Goal: Task Accomplishment & Management: Manage account settings

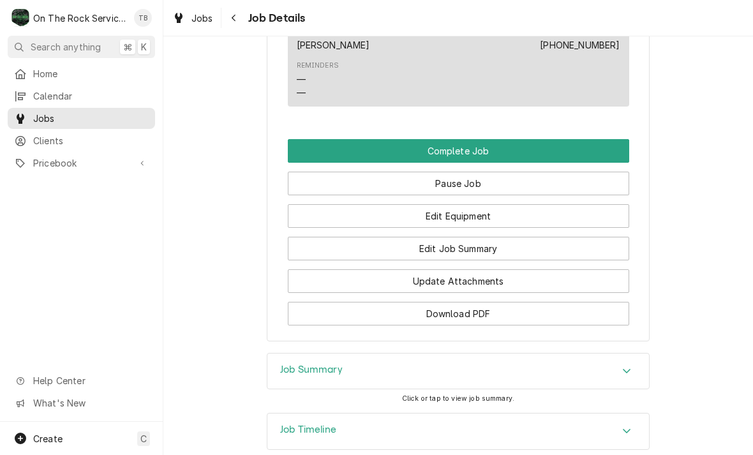
scroll to position [1101, 0]
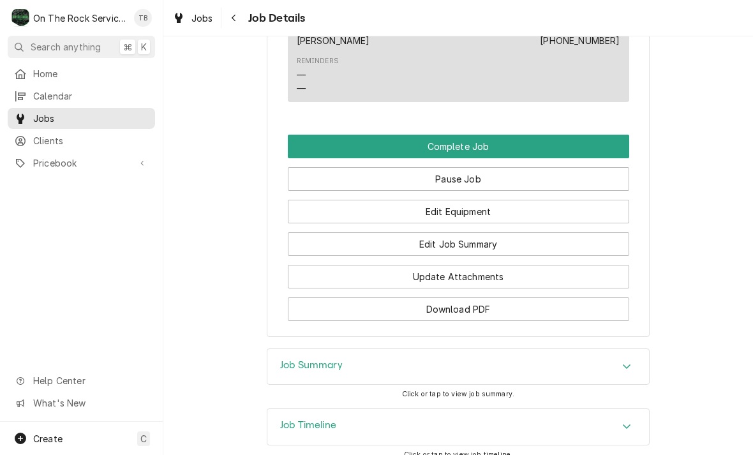
click at [521, 211] on button "Edit Equipment" at bounding box center [458, 212] width 341 height 24
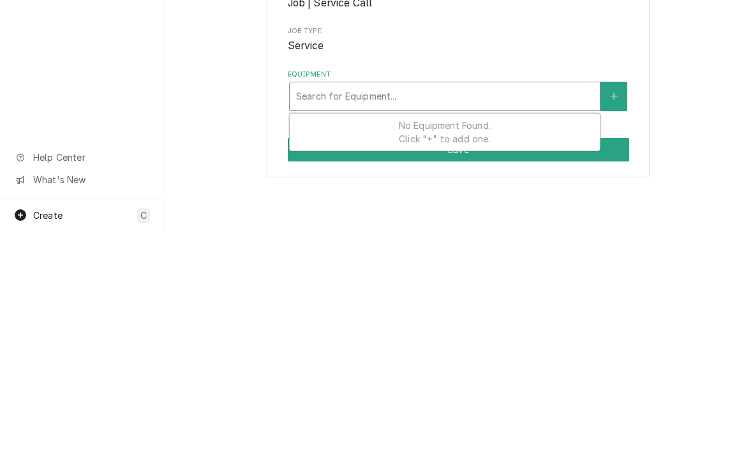
click at [616, 323] on button "Equipment" at bounding box center [614, 319] width 27 height 29
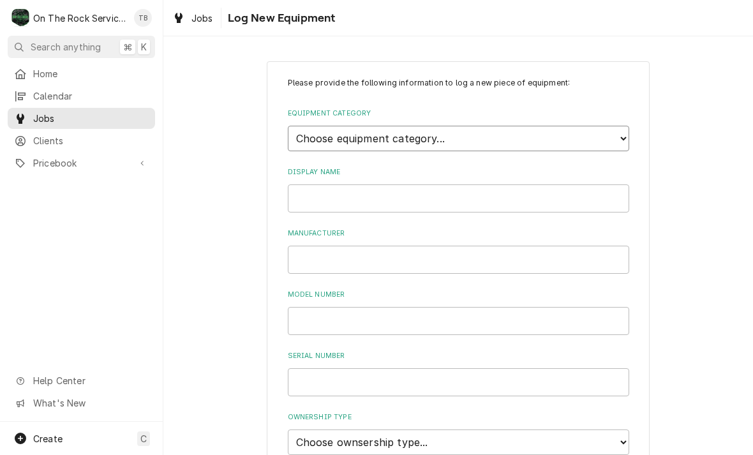
click at [614, 134] on select "Choose equipment category... Cooking Equipment Fryers Ice Machines Ovens and Ra…" at bounding box center [458, 139] width 341 height 26
select select "7"
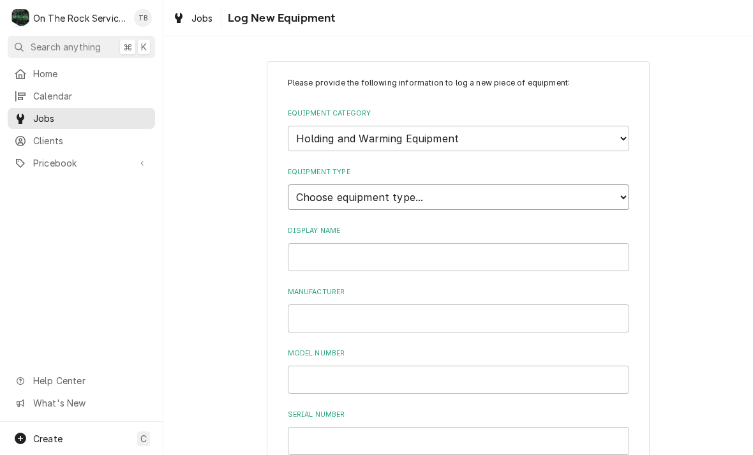
click at [620, 188] on select "Choose equipment type... Bun Warmer Dish and Tray Dispenser Display Cabinet Dra…" at bounding box center [458, 197] width 341 height 26
select select "56"
click at [499, 243] on input "Display Name" at bounding box center [458, 257] width 341 height 28
type input "Steamer #1"
click at [345, 304] on input "Manufacturer" at bounding box center [458, 318] width 341 height 28
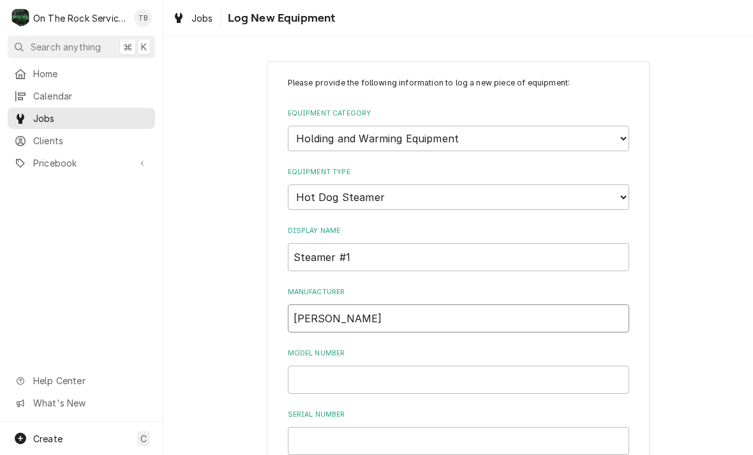
type input "AJ ANTUNES"
click at [384, 367] on input "Model Number" at bounding box center [458, 380] width 341 height 28
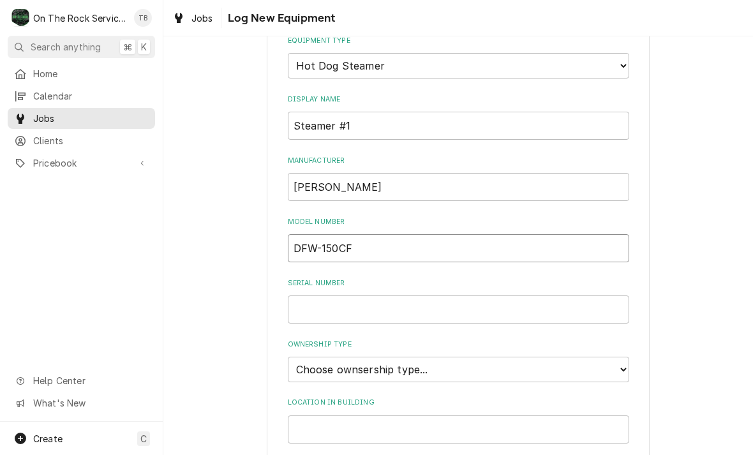
scroll to position [151, 0]
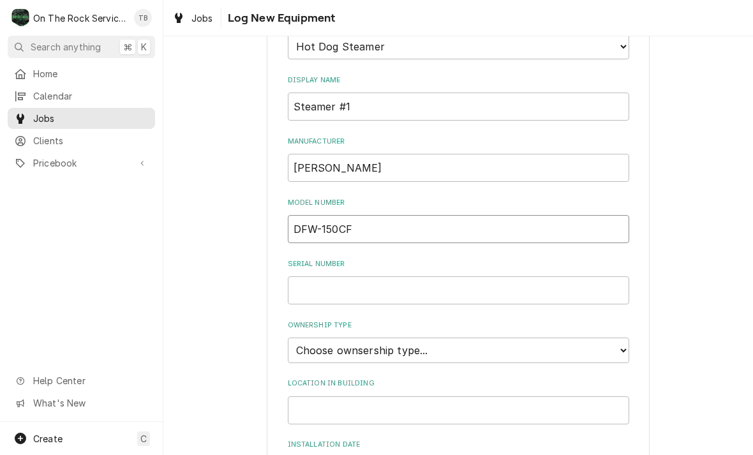
type input "DFW-150CF"
click at [361, 276] on input "Serial Number" at bounding box center [458, 290] width 341 height 28
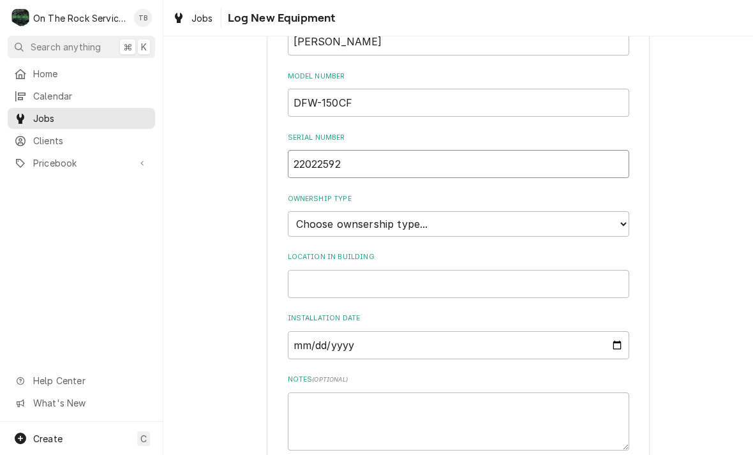
scroll to position [279, 0]
type input "22022592"
click at [616, 209] on select "Choose ownsership type... Unknown Owned Leased Rented" at bounding box center [458, 222] width 341 height 26
select select "1"
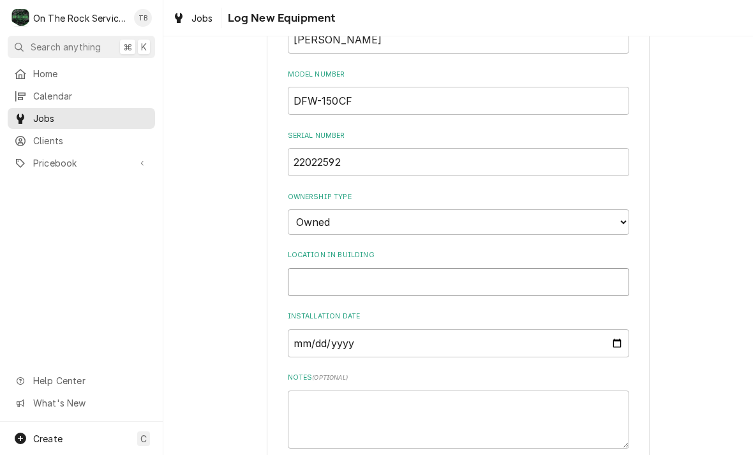
click at [354, 268] on input "Location in Building" at bounding box center [458, 282] width 341 height 28
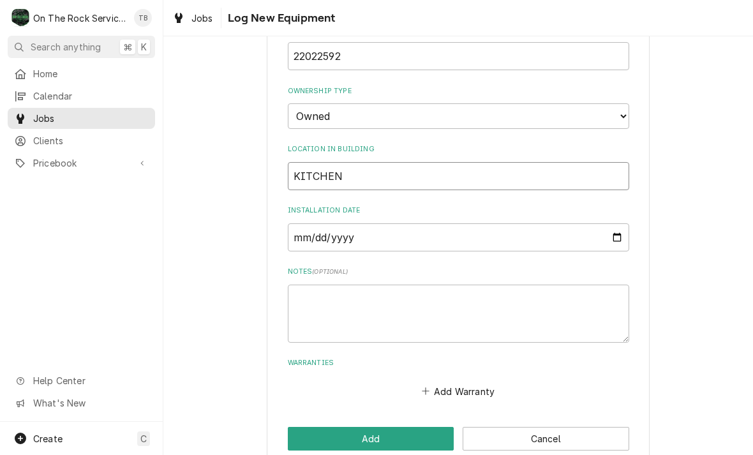
scroll to position [384, 0]
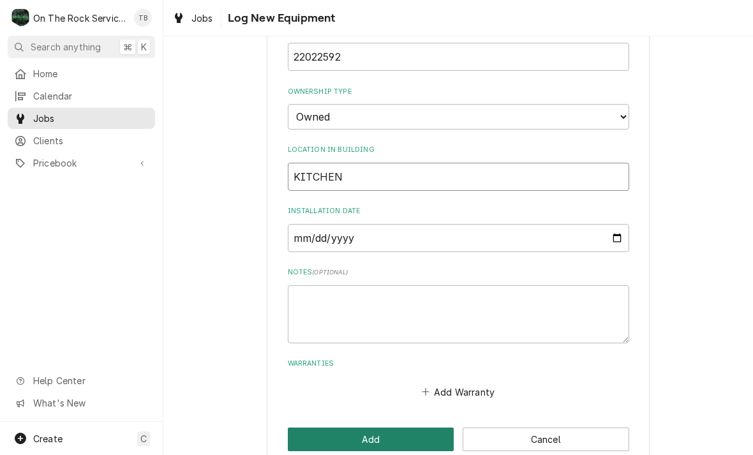
type input "KITCHEN"
click at [356, 428] on button "Add" at bounding box center [371, 440] width 167 height 24
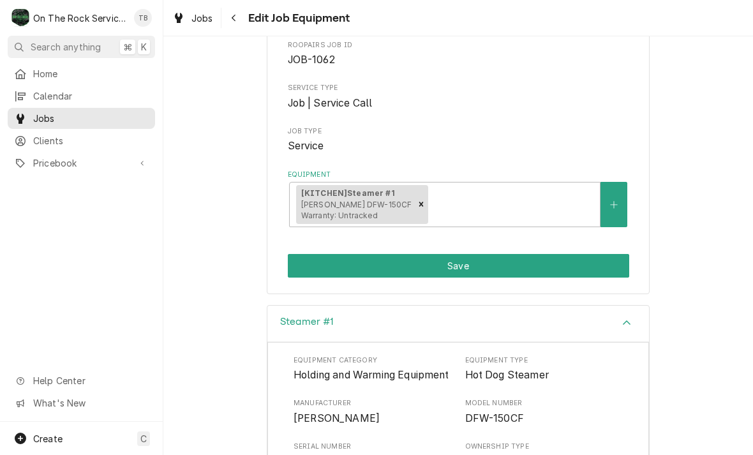
scroll to position [127, 0]
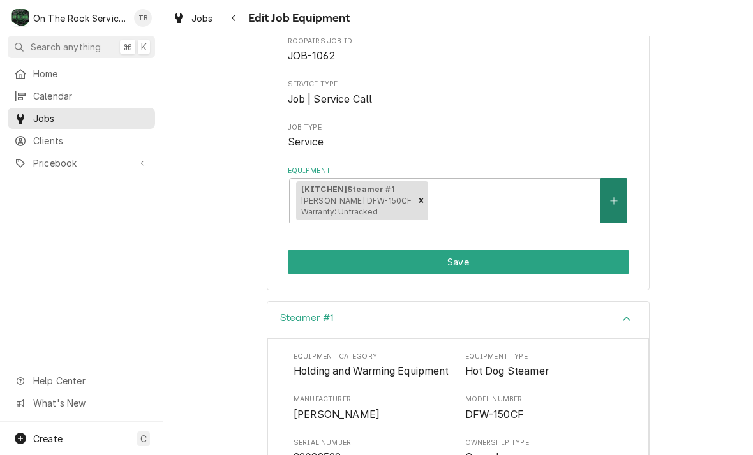
click at [614, 216] on button "Equipment" at bounding box center [614, 200] width 27 height 45
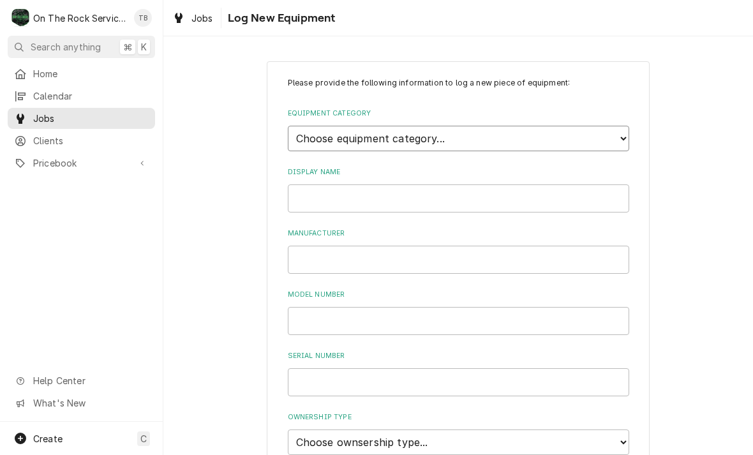
click at [615, 133] on select "Choose equipment category... Cooking Equipment Fryers Ice Machines Ovens and Ra…" at bounding box center [458, 139] width 341 height 26
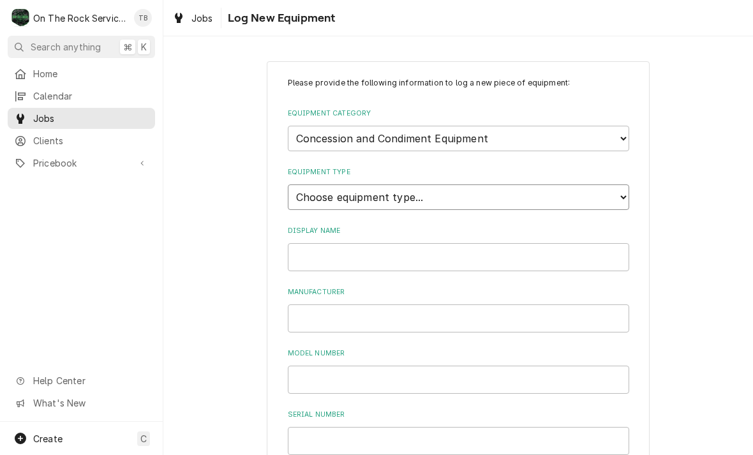
click at [622, 191] on select "Choose equipment type... Cheese Warmer Condiment Holder Condiment Pump Cotton C…" at bounding box center [458, 197] width 341 height 26
click at [616, 142] on select "Choose equipment category... Cooking Equipment Fryers Ice Machines Ovens and Ra…" at bounding box center [458, 139] width 341 height 26
select select "7"
click at [619, 192] on select "Choose equipment type... Bun Warmer Dish and Tray Dispenser Display Cabinet Dra…" at bounding box center [458, 197] width 341 height 26
select select "56"
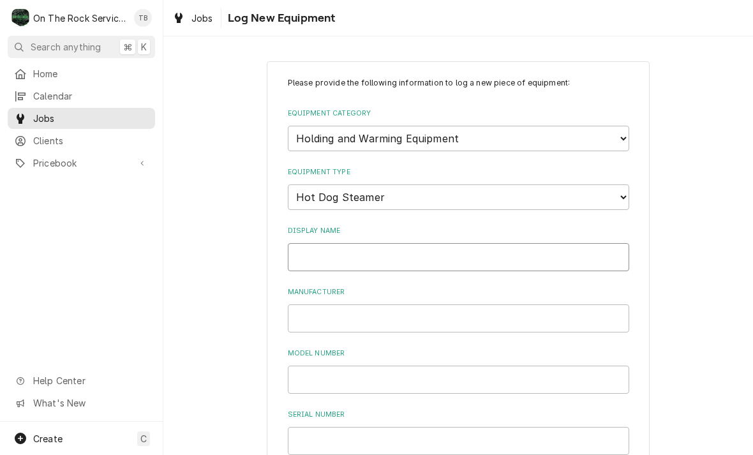
click at [368, 243] on input "Display Name" at bounding box center [458, 257] width 341 height 28
type input "STEAMER #2"
click at [345, 304] on input "Manufacturer" at bounding box center [458, 318] width 341 height 28
type input "a"
type input "AJ ANTUNES"
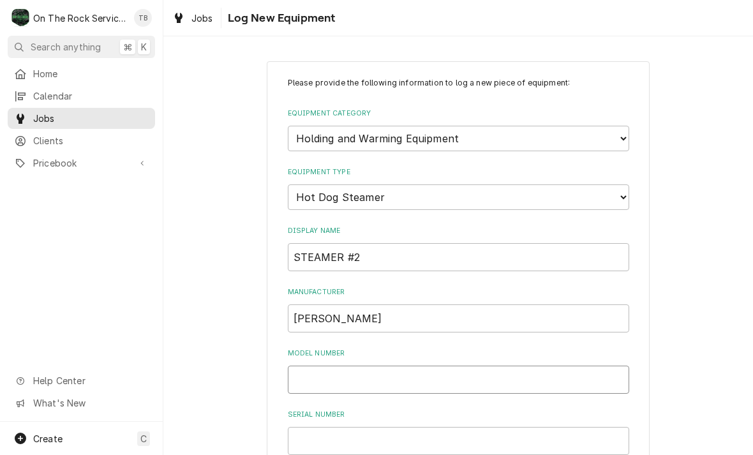
click at [330, 366] on input "Model Number" at bounding box center [458, 380] width 341 height 28
type input "D"
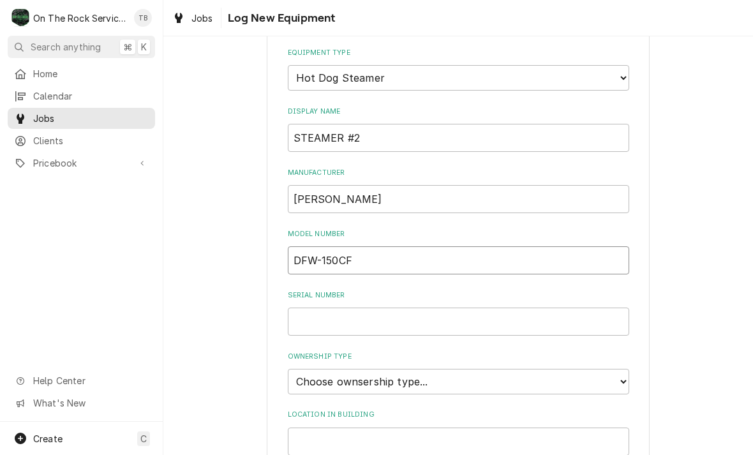
scroll to position [121, 0]
type input "DFW-150CF"
click at [375, 314] on input "Serial Number" at bounding box center [458, 320] width 341 height 28
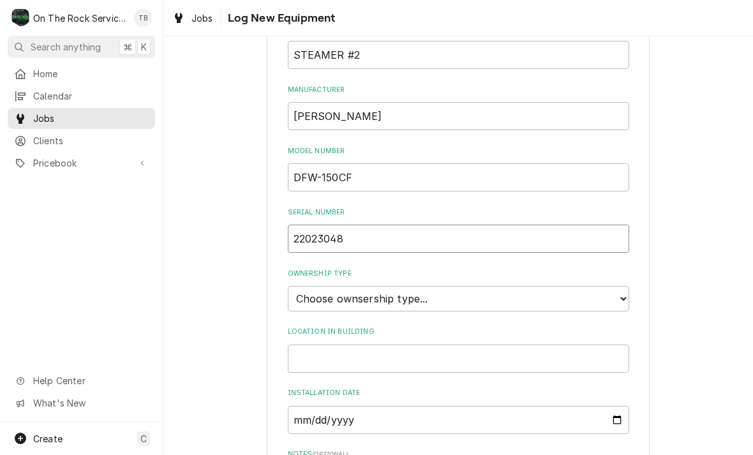
scroll to position [281, 0]
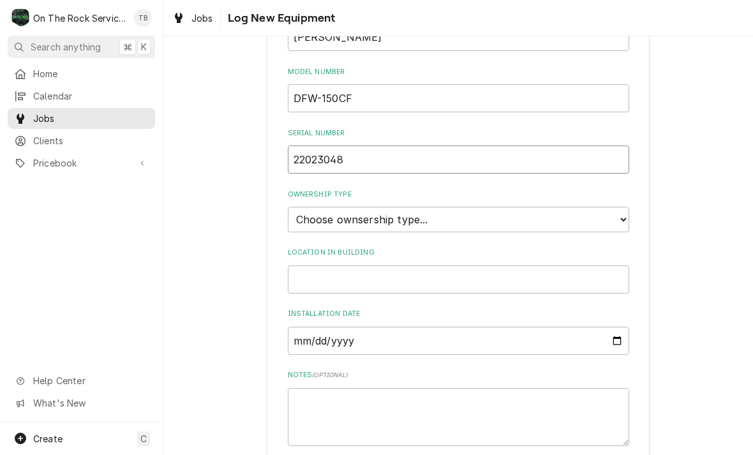
type input "22023048"
click at [616, 207] on select "Choose ownsership type... Unknown Owned Leased Rented" at bounding box center [458, 220] width 341 height 26
select select "1"
click at [431, 265] on input "Location in Building" at bounding box center [458, 279] width 341 height 28
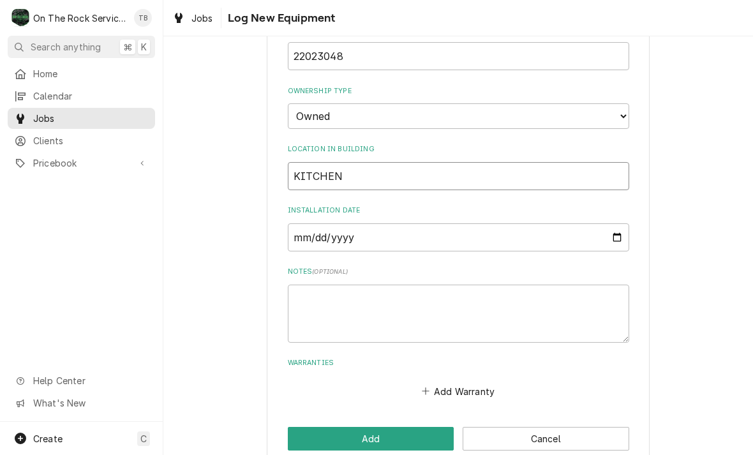
scroll to position [384, 0]
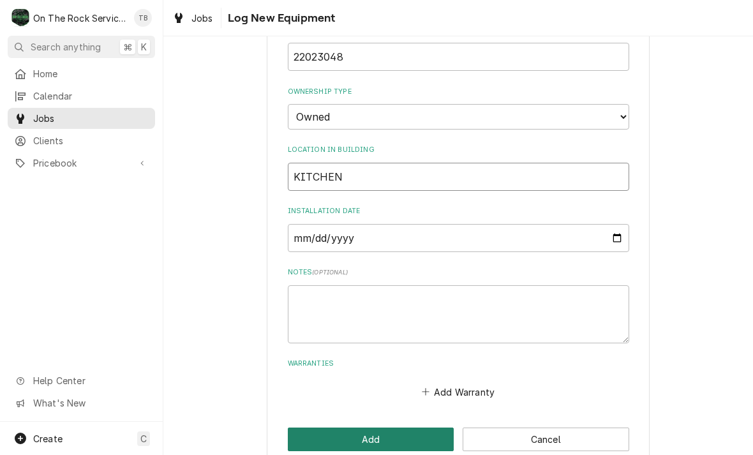
type input "KITCHEN"
click at [384, 428] on button "Add" at bounding box center [371, 440] width 167 height 24
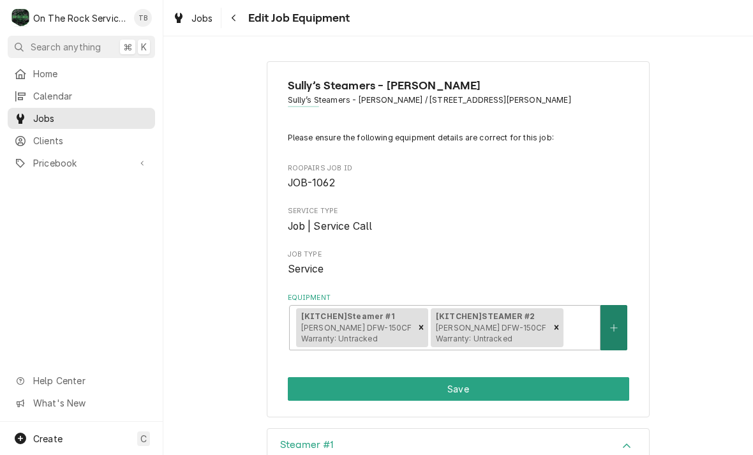
click at [617, 327] on icon "Create New Equipment" at bounding box center [614, 328] width 8 height 9
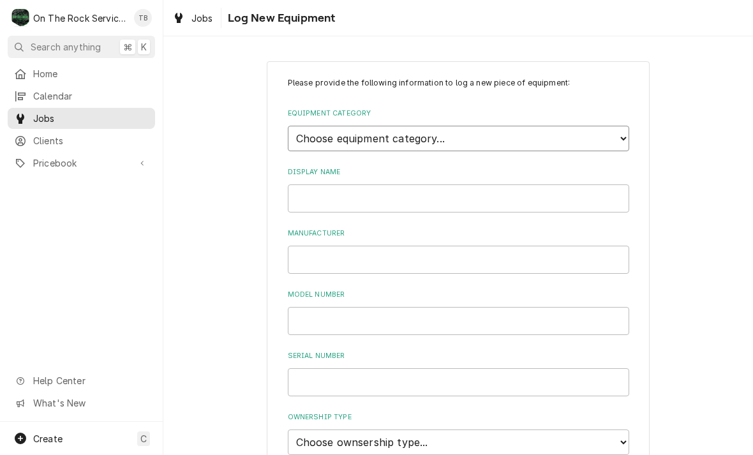
click at [613, 134] on select "Choose equipment category... Cooking Equipment Fryers Ice Machines Ovens and Ra…" at bounding box center [458, 139] width 341 height 26
select select "7"
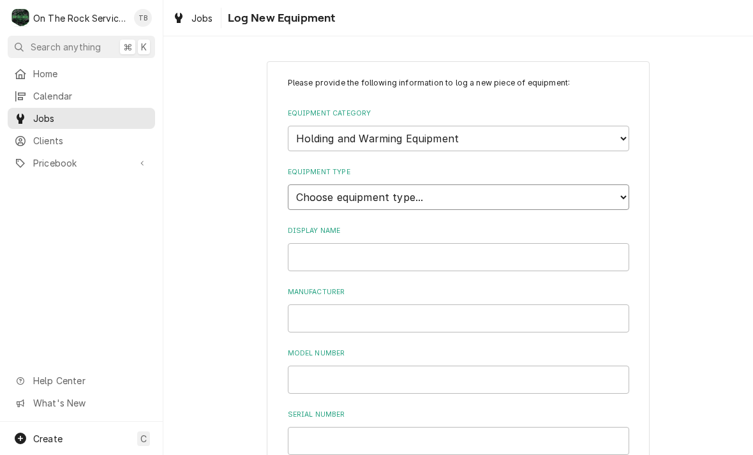
click at [624, 189] on select "Choose equipment type... Bun Warmer Dish and Tray Dispenser Display Cabinet Dra…" at bounding box center [458, 197] width 341 height 26
select select "56"
click at [373, 243] on input "Display Name" at bounding box center [458, 257] width 341 height 28
type input "STEAMER #3"
click at [378, 304] on input "Manufacturer" at bounding box center [458, 318] width 341 height 28
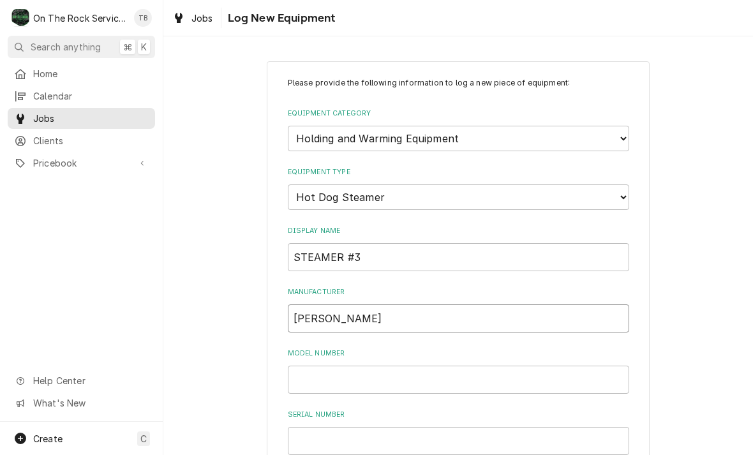
type input "AJ ANTUNES"
click at [331, 366] on input "Model Number" at bounding box center [458, 380] width 341 height 28
type input "D"
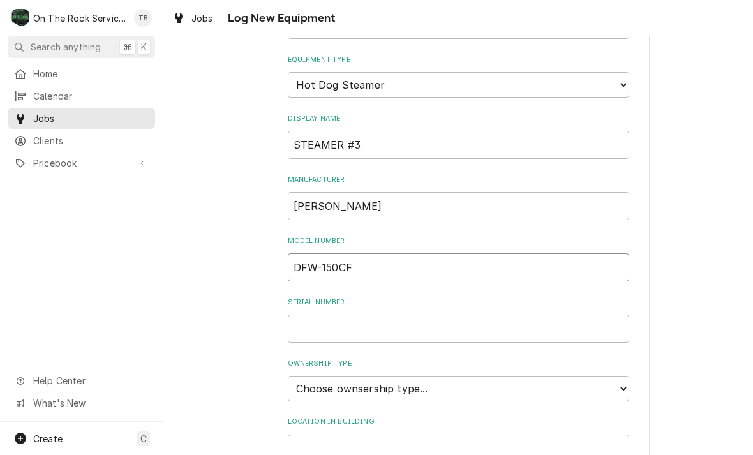
scroll to position [141, 0]
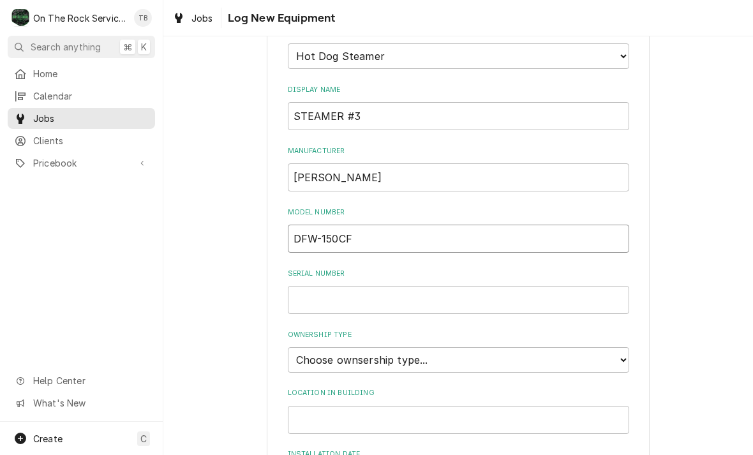
type input "DFW-150CF"
click at [355, 286] on input "Serial Number" at bounding box center [458, 300] width 341 height 28
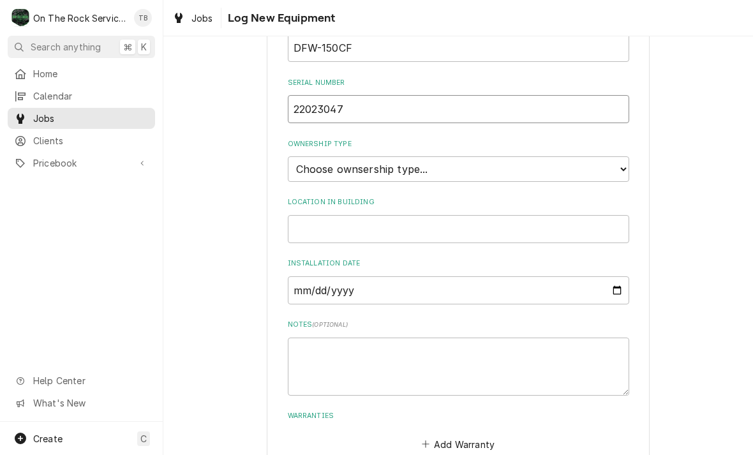
scroll to position [332, 0]
type input "22023047"
click at [620, 156] on select "Choose ownsership type... Unknown Owned Leased Rented" at bounding box center [458, 169] width 341 height 26
select select "1"
click at [366, 214] on input "Location in Building" at bounding box center [458, 228] width 341 height 28
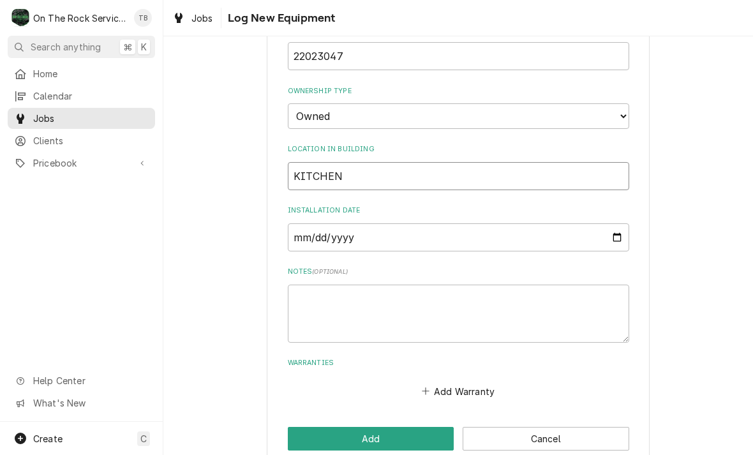
scroll to position [384, 0]
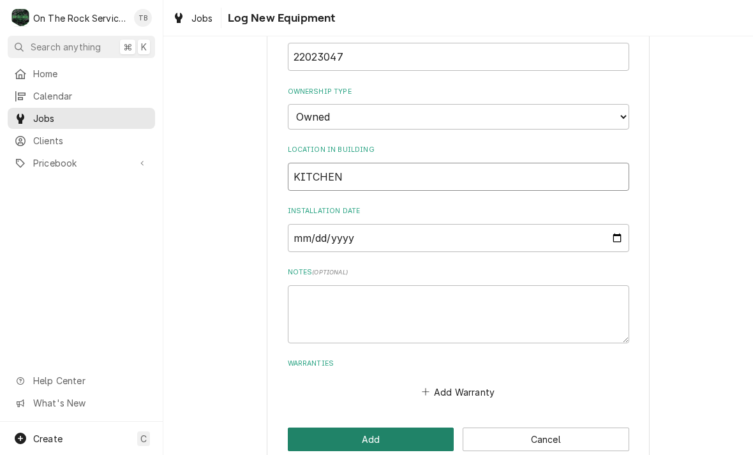
type input "KITCHEN"
click at [380, 428] on button "Add" at bounding box center [371, 440] width 167 height 24
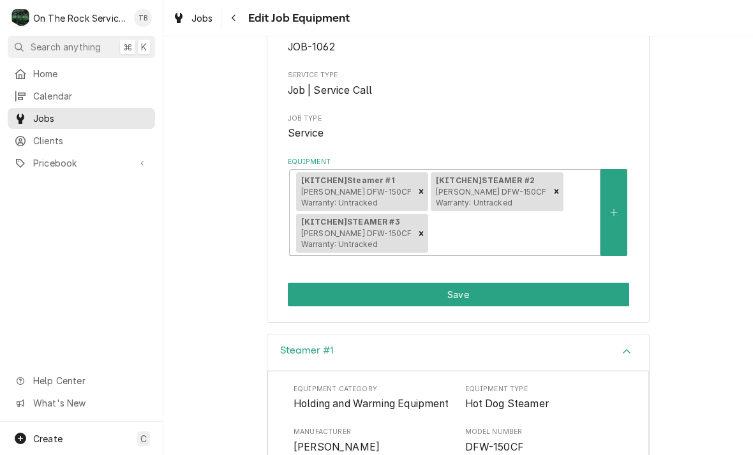
scroll to position [139, 0]
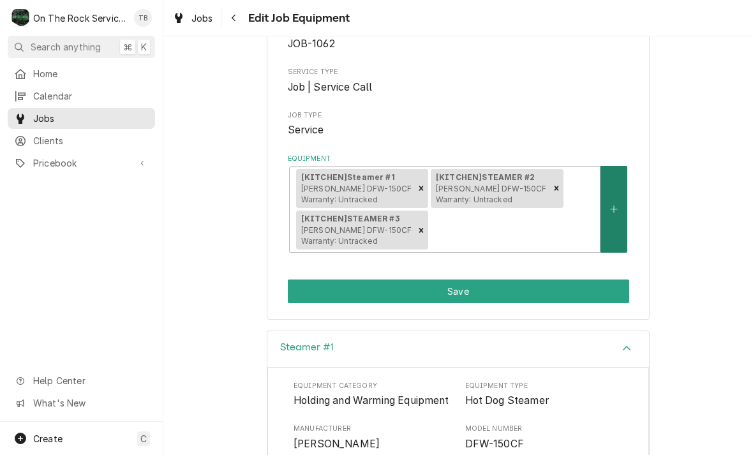
click at [616, 227] on button "Equipment" at bounding box center [614, 209] width 27 height 87
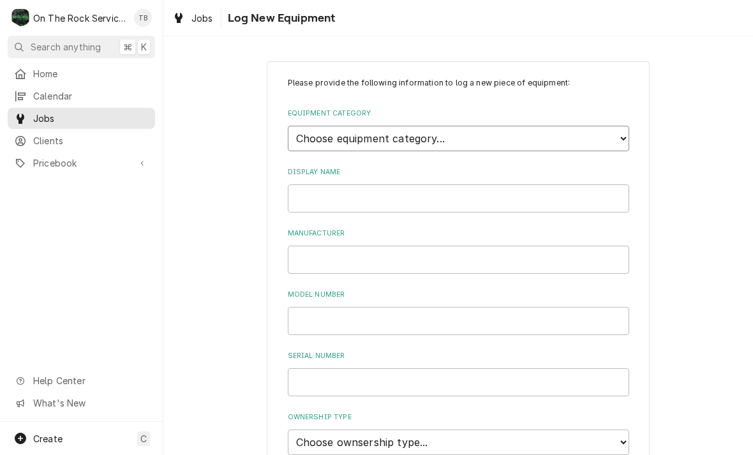
click at [616, 138] on select "Choose equipment category... Cooking Equipment Fryers Ice Machines Ovens and Ra…" at bounding box center [458, 139] width 341 height 26
select select "7"
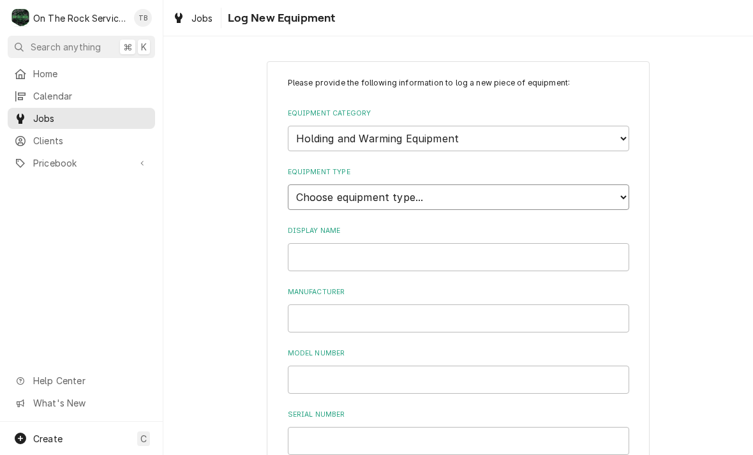
click at [421, 193] on select "Choose equipment type... Bun Warmer Dish and Tray Dispenser Display Cabinet Dra…" at bounding box center [458, 197] width 341 height 26
select select "56"
click at [385, 247] on input "Display Name" at bounding box center [458, 257] width 341 height 28
type input "STEAMER #4"
click at [352, 305] on input "Manufacturer" at bounding box center [458, 318] width 341 height 28
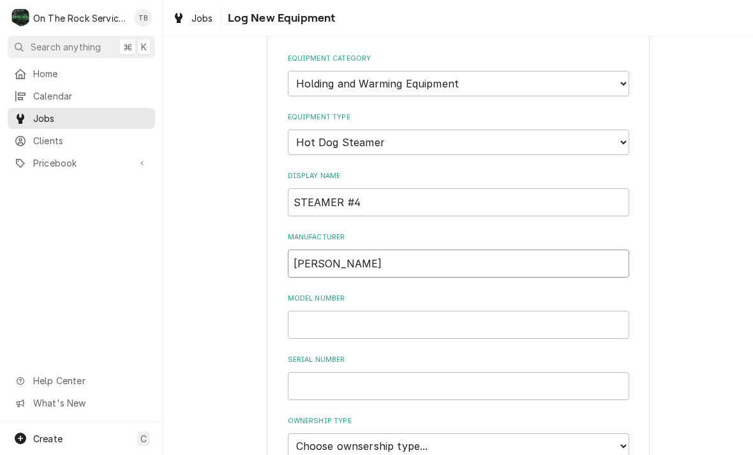
scroll to position [137, 0]
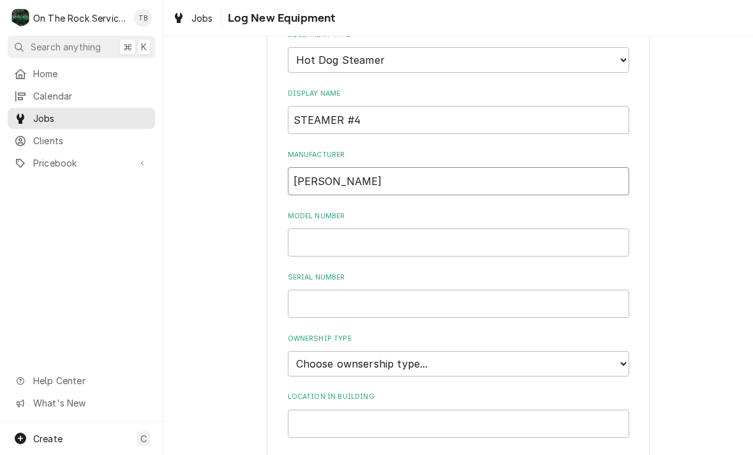
type input "[PERSON_NAME]"
click at [364, 230] on input "Model Number" at bounding box center [458, 242] width 341 height 28
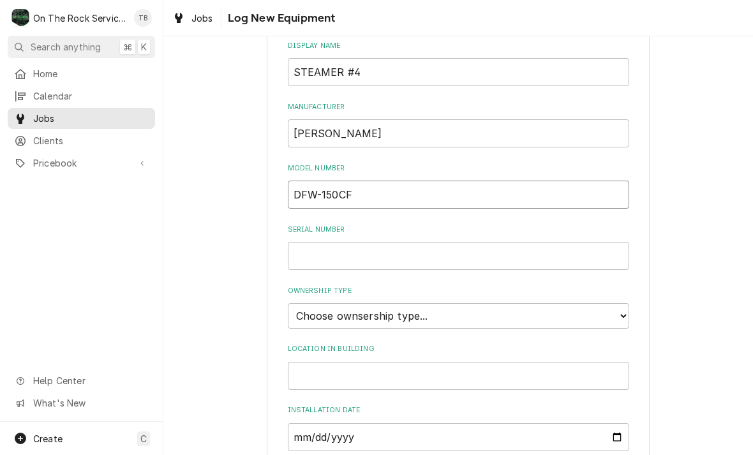
scroll to position [196, 0]
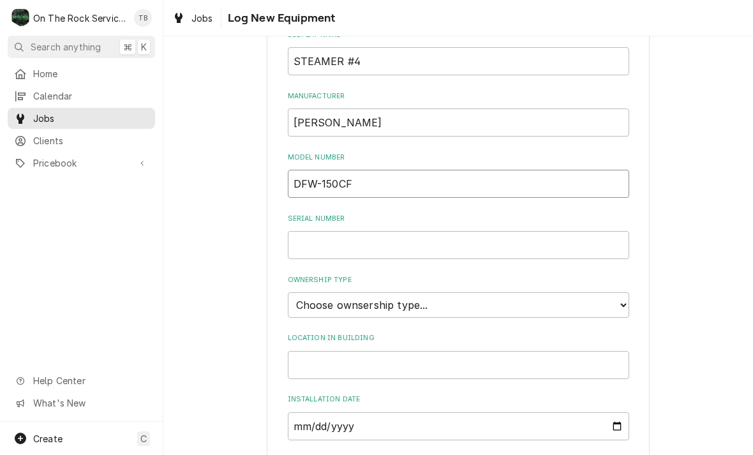
type input "DFW-150CF"
click at [352, 232] on input "Serial Number" at bounding box center [458, 245] width 341 height 28
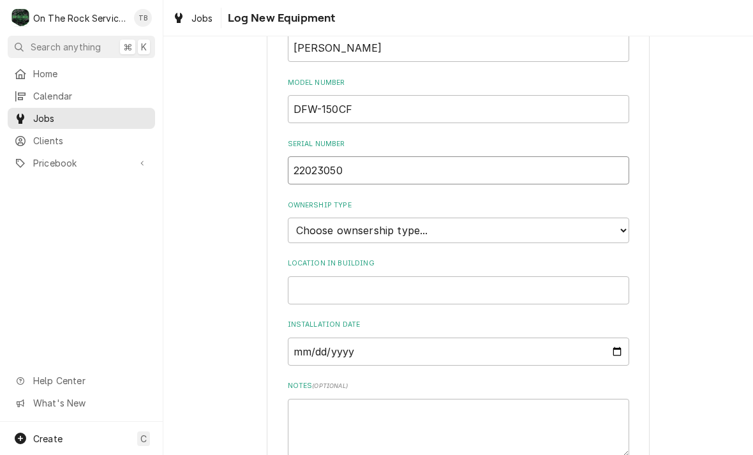
scroll to position [331, 0]
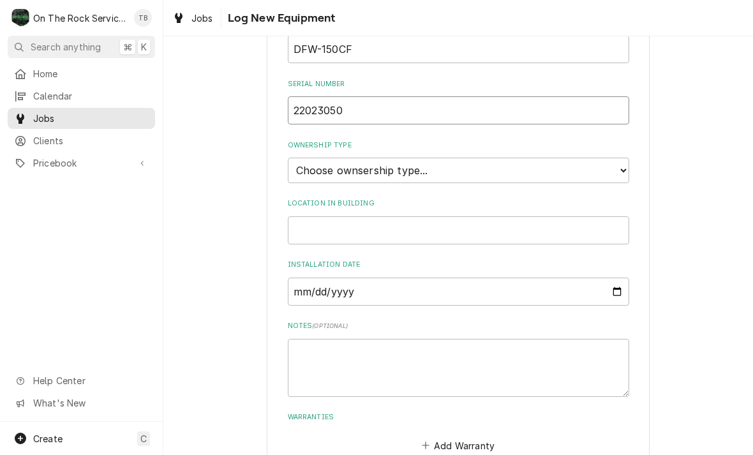
type input "22023050"
click at [614, 158] on select "Choose ownsership type... Unknown Owned Leased Rented" at bounding box center [458, 171] width 341 height 26
select select "1"
click at [394, 216] on input "Location in Building" at bounding box center [458, 230] width 341 height 28
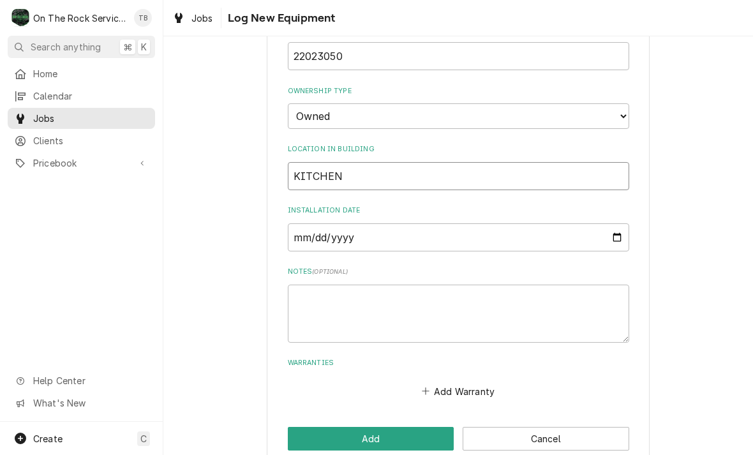
scroll to position [384, 0]
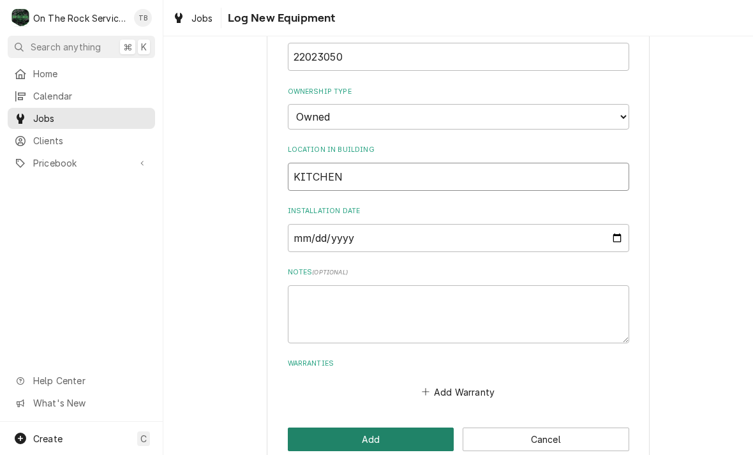
type input "KITCHEN"
click at [393, 428] on button "Add" at bounding box center [371, 440] width 167 height 24
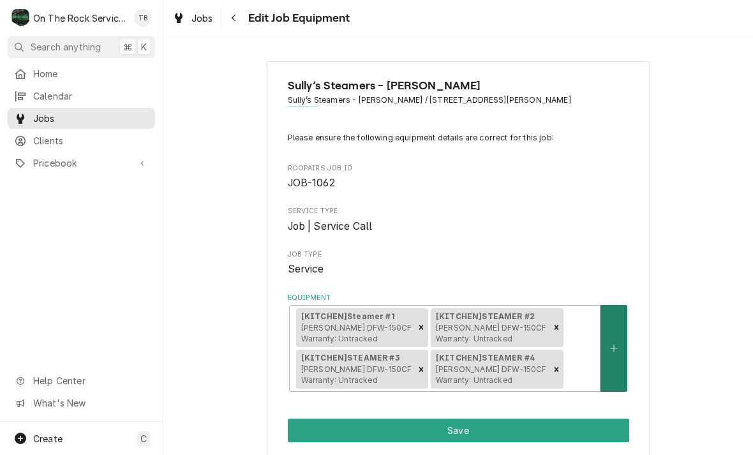
click at [620, 354] on button "Equipment" at bounding box center [614, 348] width 27 height 87
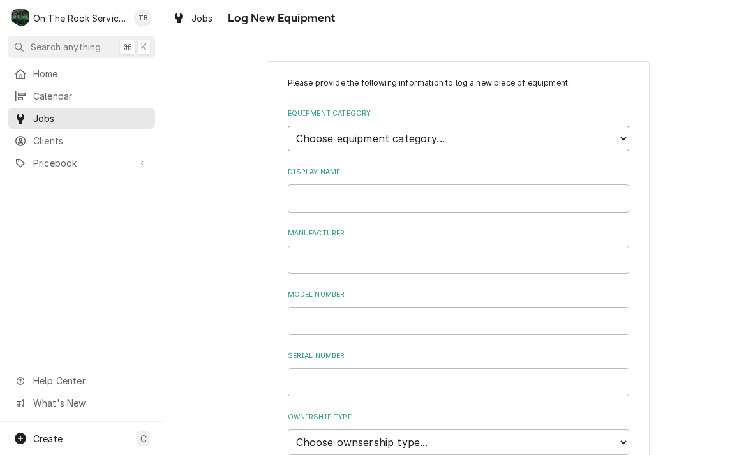
click at [627, 135] on select "Choose equipment category... Cooking Equipment Fryers Ice Machines Ovens and Ra…" at bounding box center [458, 139] width 341 height 26
select select "7"
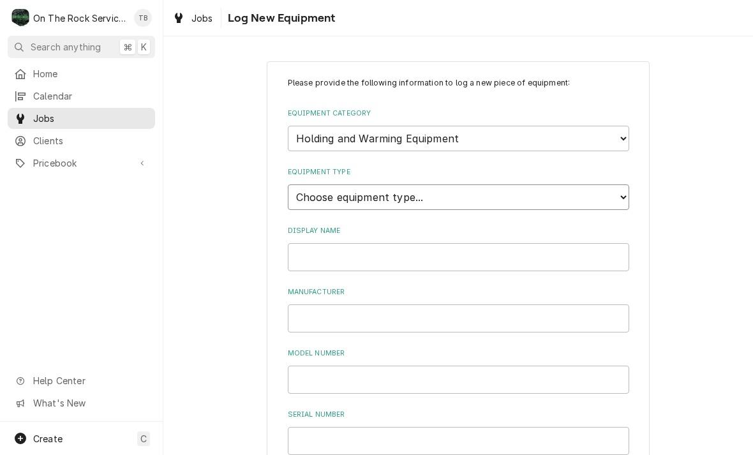
click at [616, 193] on select "Choose equipment type... Bun Warmer Dish and Tray Dispenser Display Cabinet Dra…" at bounding box center [458, 197] width 341 height 26
select select "56"
click at [456, 246] on input "Display Name" at bounding box center [458, 257] width 341 height 28
type input "STEAMER #5"
click at [344, 304] on input "Manufacturer" at bounding box center [458, 318] width 341 height 28
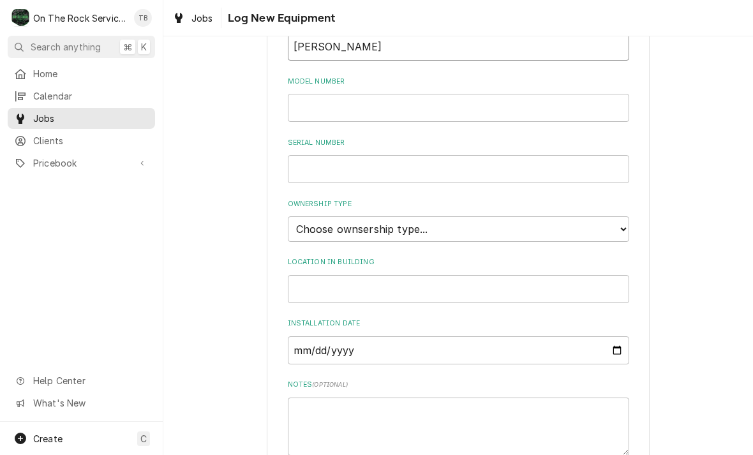
scroll to position [283, 0]
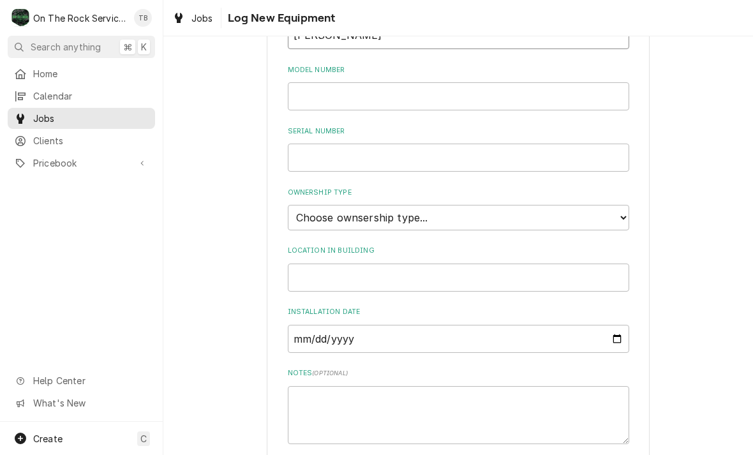
type input "[PERSON_NAME]"
click at [328, 87] on input "Model Number" at bounding box center [458, 96] width 341 height 28
type input "DFW-150CF"
click at [405, 144] on input "Serial Number" at bounding box center [458, 158] width 341 height 28
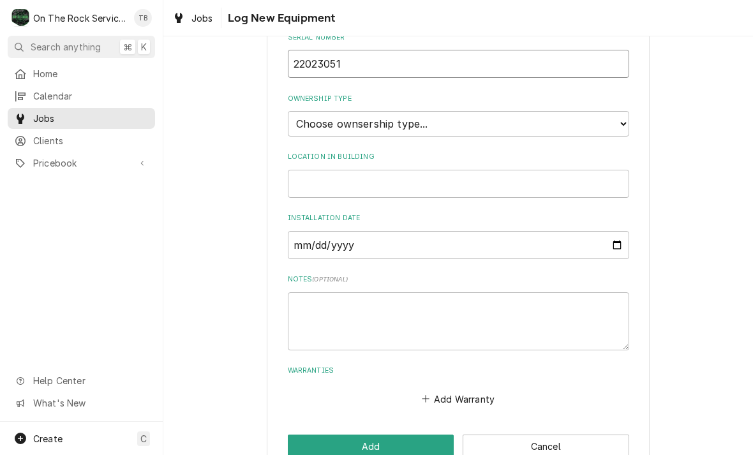
scroll to position [378, 0]
type input "22023051"
click at [615, 110] on select "Choose ownsership type... Unknown Owned Leased Rented" at bounding box center [458, 123] width 341 height 26
select select "1"
click at [354, 169] on input "Location in Building" at bounding box center [458, 183] width 341 height 28
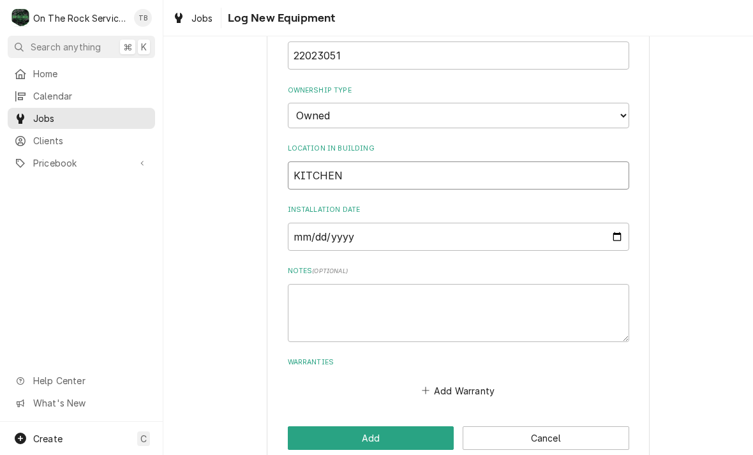
scroll to position [384, 0]
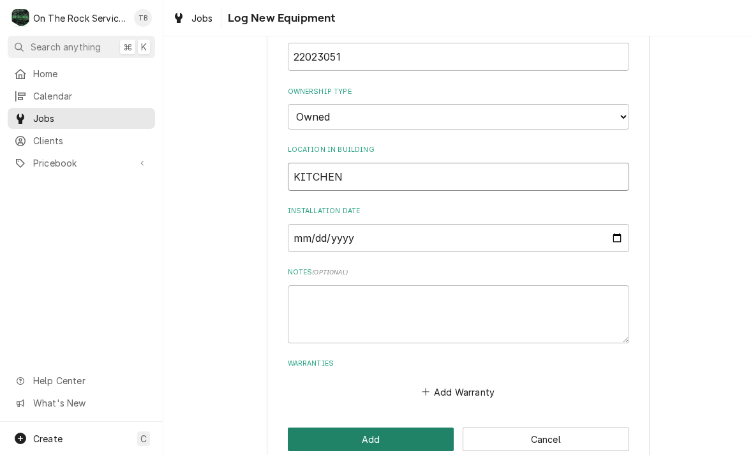
type input "KITCHEN"
click at [370, 428] on button "Add" at bounding box center [371, 440] width 167 height 24
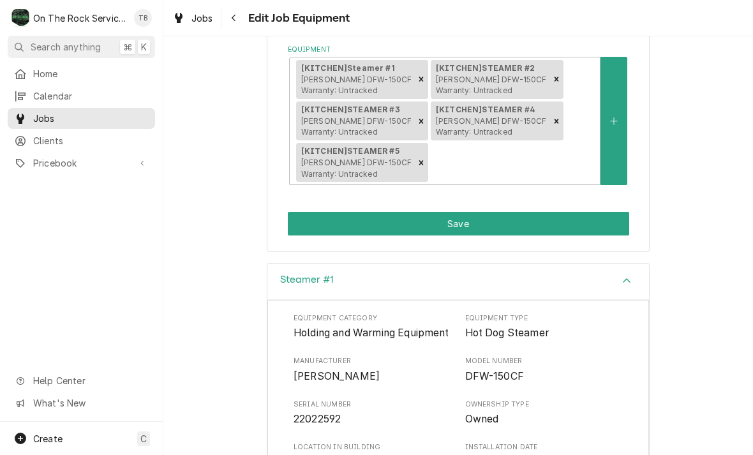
scroll to position [258, 0]
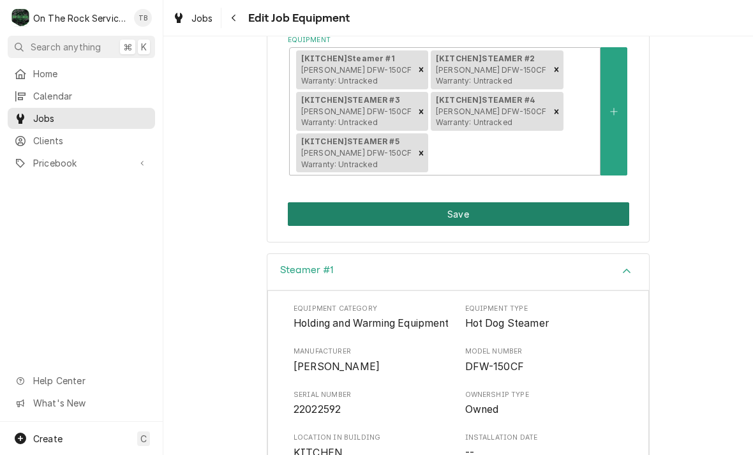
click at [472, 211] on button "Save" at bounding box center [458, 214] width 341 height 24
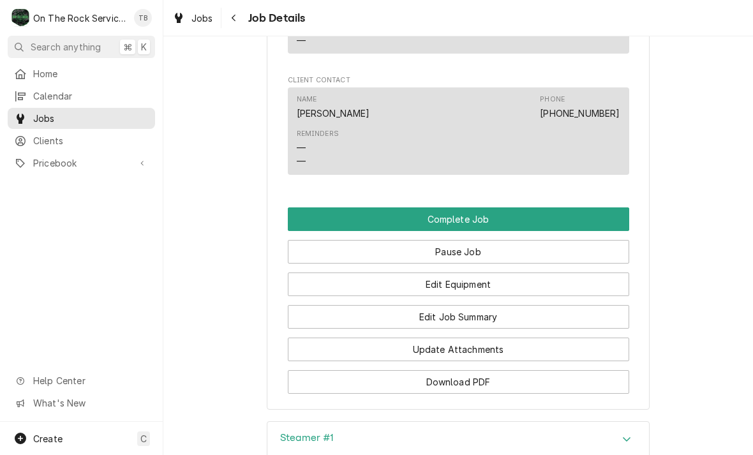
scroll to position [1034, 0]
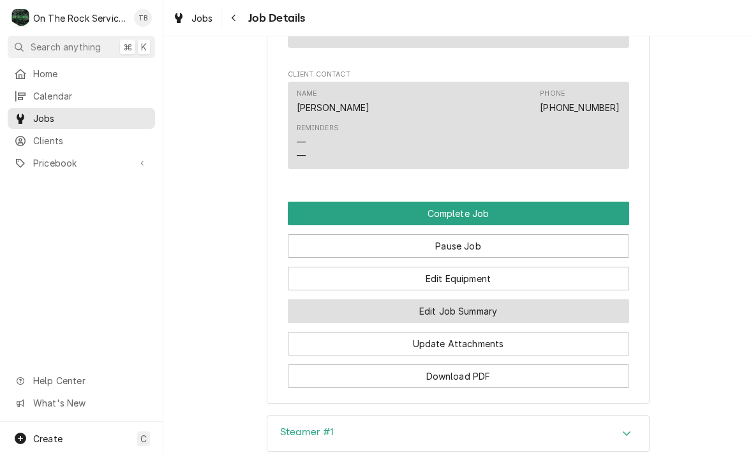
click at [476, 308] on button "Edit Job Summary" at bounding box center [458, 311] width 341 height 24
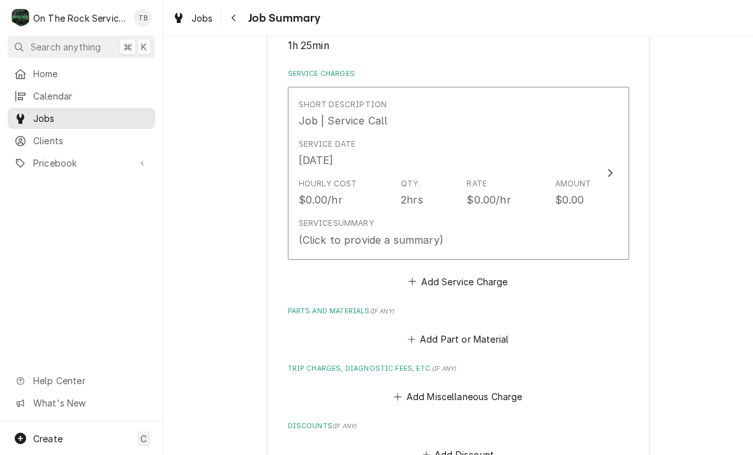
scroll to position [279, 0]
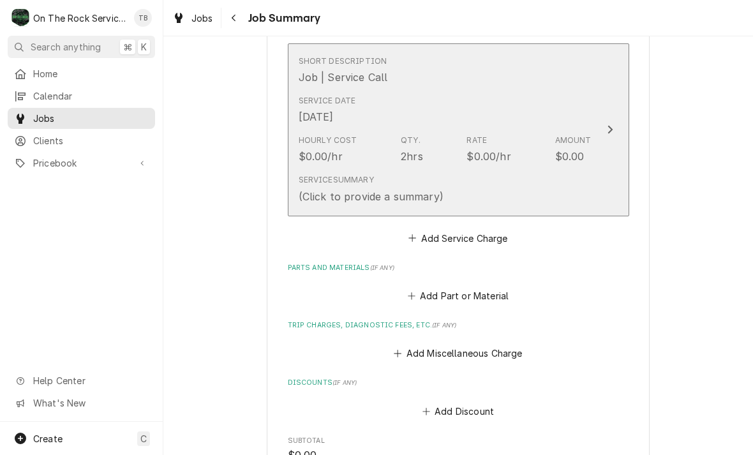
click at [498, 191] on div "Service Summary (Click to provide a summary)" at bounding box center [445, 189] width 293 height 40
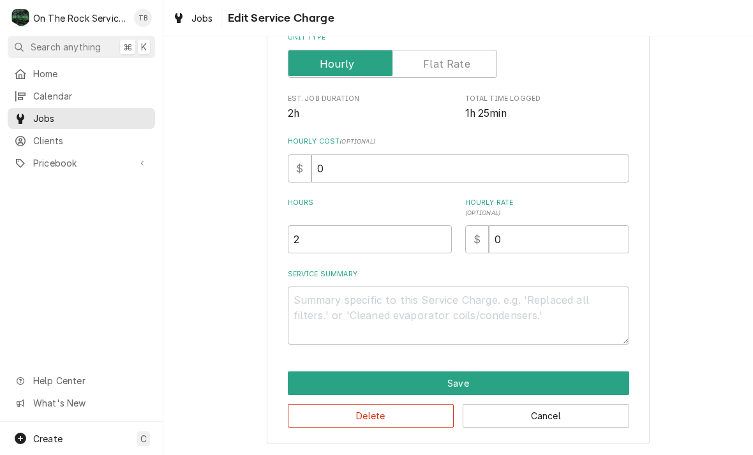
scroll to position [194, 0]
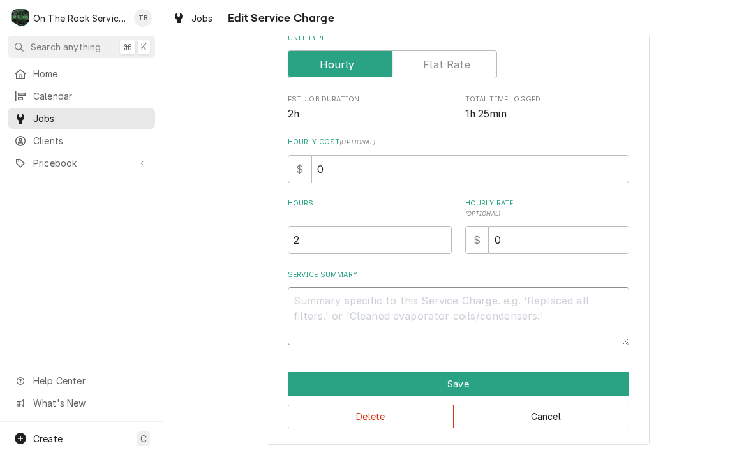
click at [355, 307] on textarea "Service Summary" at bounding box center [458, 316] width 341 height 58
type textarea "x"
type textarea "9/"
type textarea "x"
type textarea "9/1"
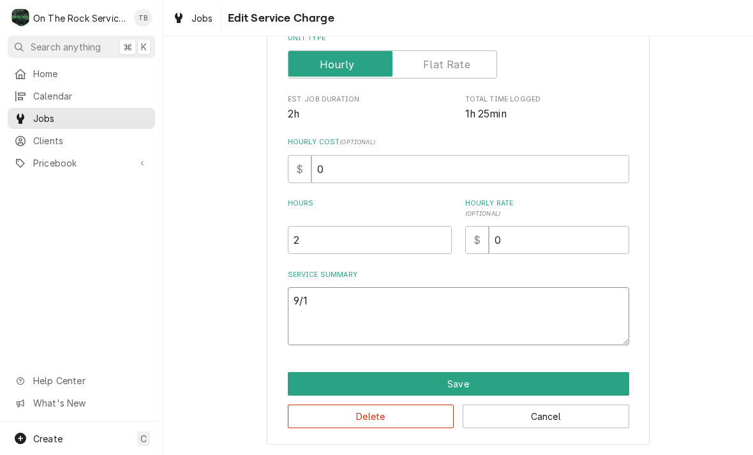
type textarea "x"
type textarea "9/11"
type textarea "x"
type textarea "9/11/"
type textarea "x"
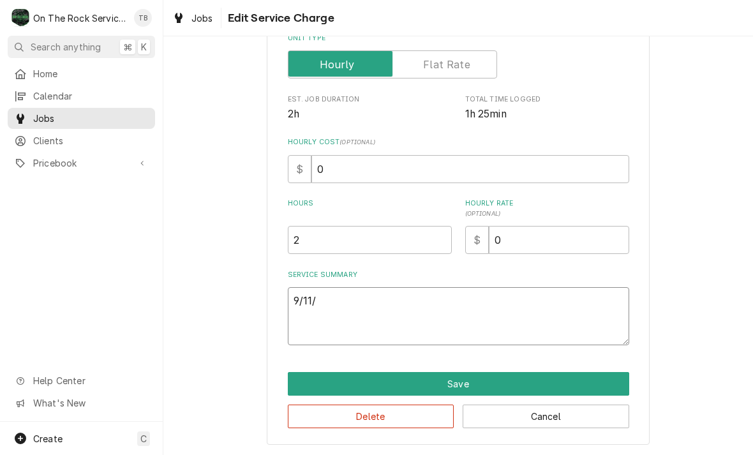
type textarea "9/11/2"
type textarea "x"
type textarea "9/11/25"
type textarea "x"
type textarea "9/11/25"
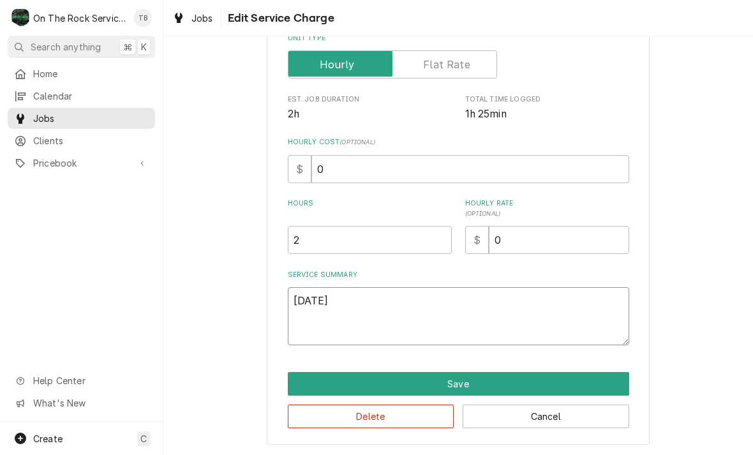
type textarea "x"
type textarea "9/11/25 T"
type textarea "x"
type textarea "9/11/25 TM"
type textarea "x"
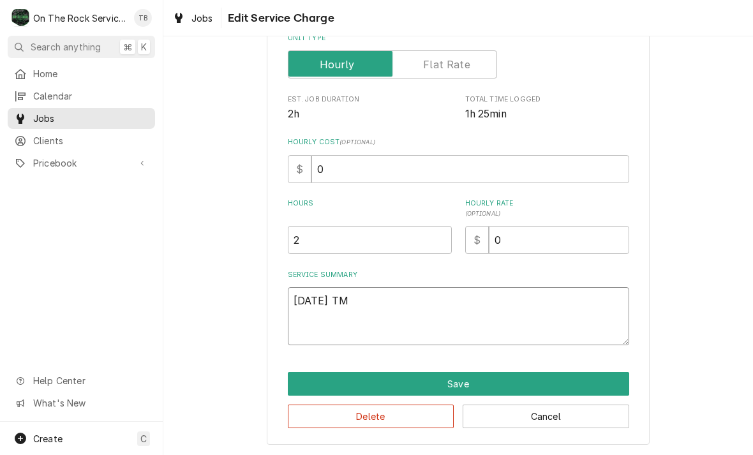
type textarea "9/11/25 TMB"
type textarea "x"
type textarea "9/11/25 TMB"
type textarea "x"
type textarea "9/11/25 TMB P"
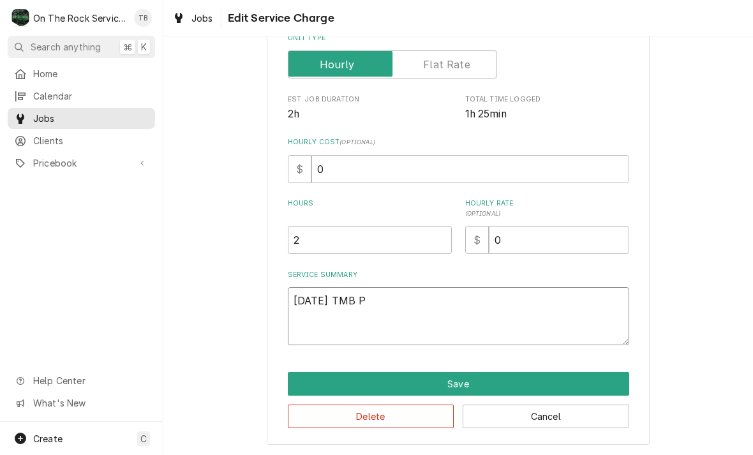
type textarea "x"
type textarea "9/11/25 TMB PR"
type textarea "x"
type textarea "9/11/25 TMB PRO"
type textarea "x"
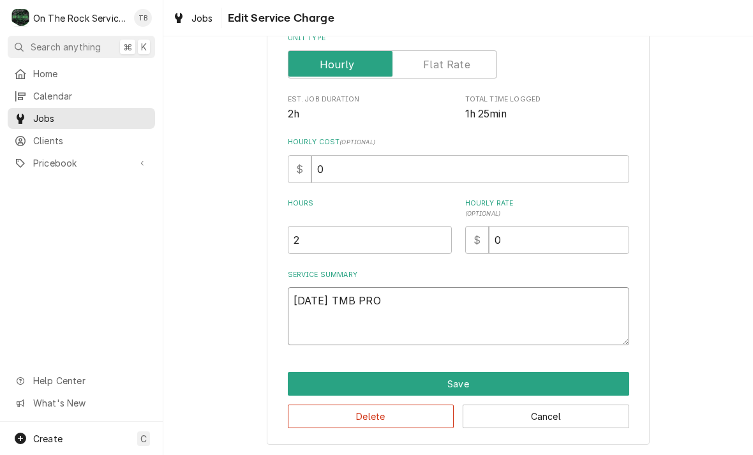
type textarea "9/11/25 TMB PROV"
type textarea "x"
type textarea "9/11/25 TMB PROVI"
type textarea "x"
type textarea "9/11/25 TMB PROVID"
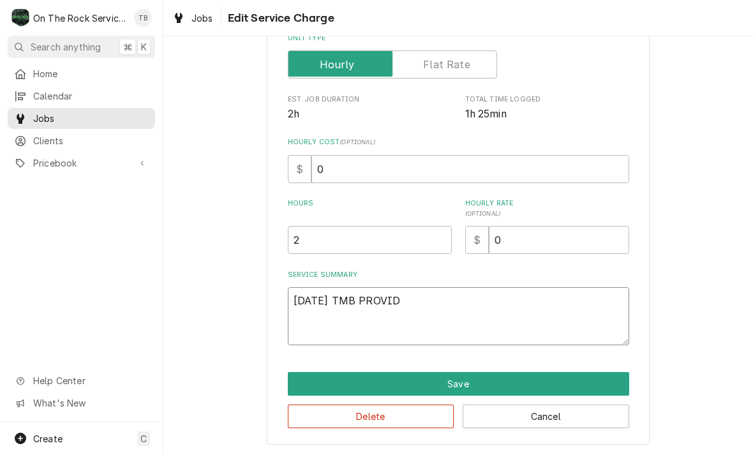
type textarea "x"
type textarea "9/11/25 TMB PROVIDE"
type textarea "x"
type textarea "9/11/25 TMB PROVIDE"
type textarea "x"
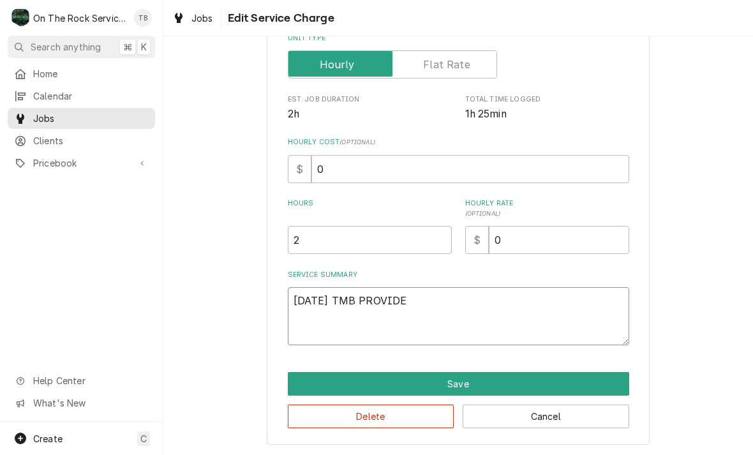
type textarea "9/11/25 TMB PROVIDE S"
type textarea "x"
type textarea "9/11/25 TMB PROVIDE SE"
type textarea "x"
type textarea "9/11/25 TMB PROVIDE SER"
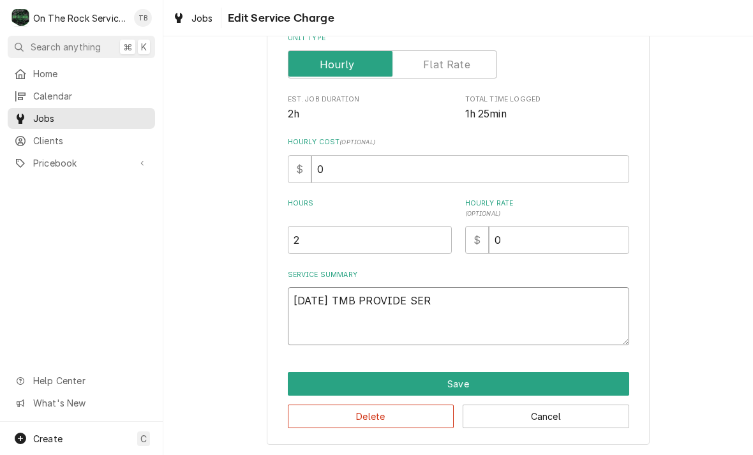
type textarea "x"
type textarea "9/11/25 TMB PROVIDE SERV"
type textarea "x"
type textarea "9/11/25 TMB PROVIDE SERVI"
type textarea "x"
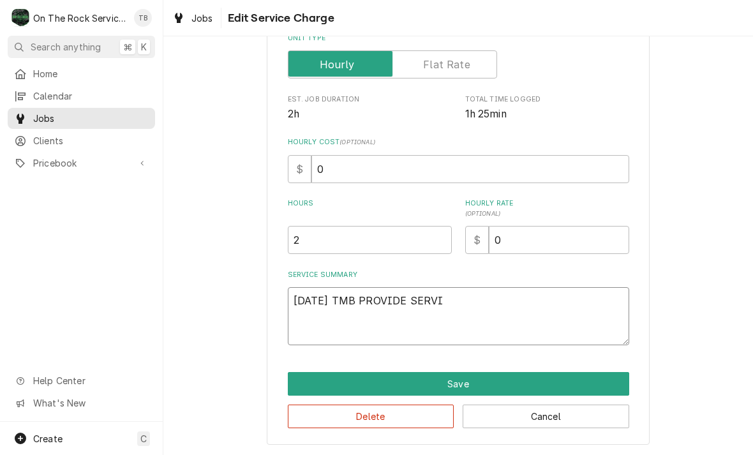
type textarea "9/11/25 TMB PROVIDE SERVIC"
type textarea "x"
type textarea "9/11/25 TMB PROVIDE SERVICE"
type textarea "x"
type textarea "9/11/25 TMB PROVIDE SERVICE PA"
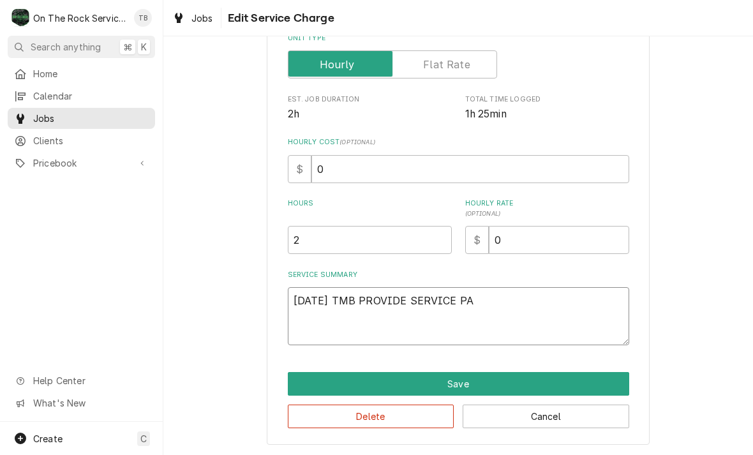
type textarea "x"
type textarea "9/11/25 TMB PROVIDE SERVICE PAR"
type textarea "x"
type textarea "9/11/25 TMB PROVIDE SERVICE PART"
type textarea "x"
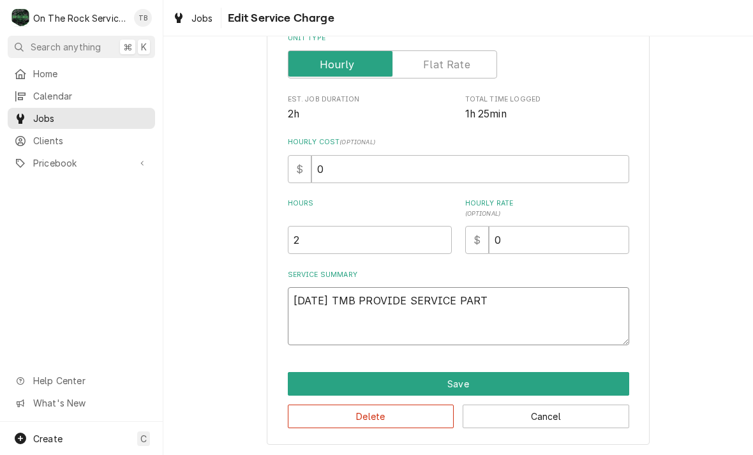
type textarea "9/11/25 TMB PROVIDE SERVICE PARTS"
type textarea "x"
type textarea "9/11/25 TMB PROVIDE SERVICE PARTS"
type textarea "x"
type textarea "9/11/25 TMB PROVIDE SERVICE PARTS A"
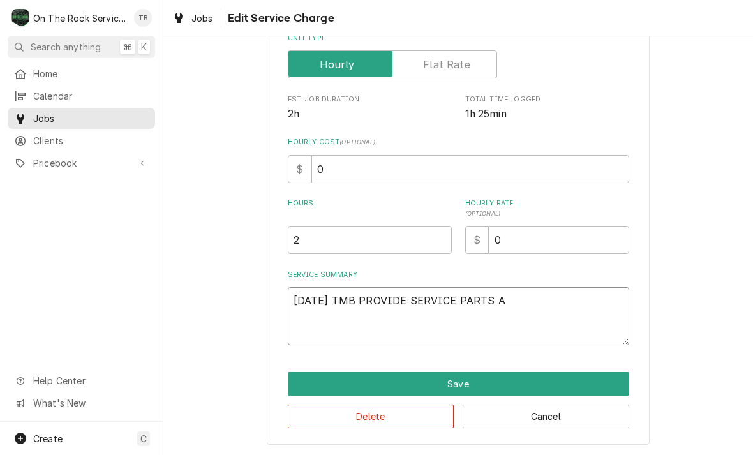
type textarea "x"
type textarea "9/11/25 TMB PROVIDE SERVICE PARTS AN"
type textarea "x"
type textarea "9/11/25 TMB PROVIDE SERVICE PARTS AND"
type textarea "x"
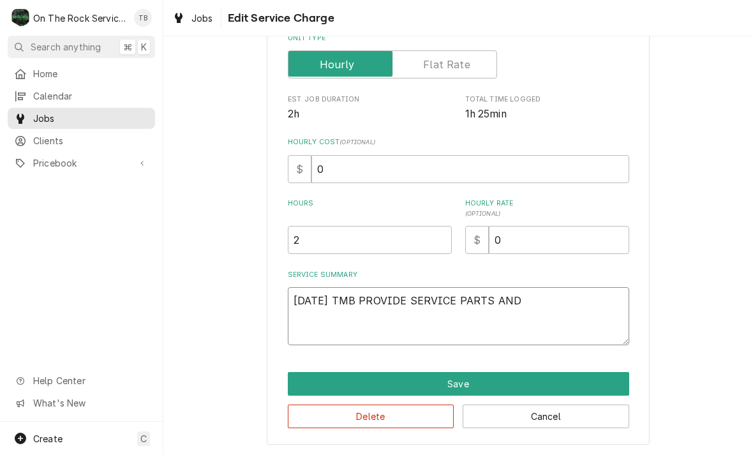
type textarea "9/11/25 TMB PROVIDE SERVICE PARTS AND L"
type textarea "x"
type textarea "9/11/25 TMB PROVIDE SERVICE PARTS AND LA"
type textarea "x"
type textarea "9/11/25 TMB PROVIDE SERVICE PARTS AND LAB"
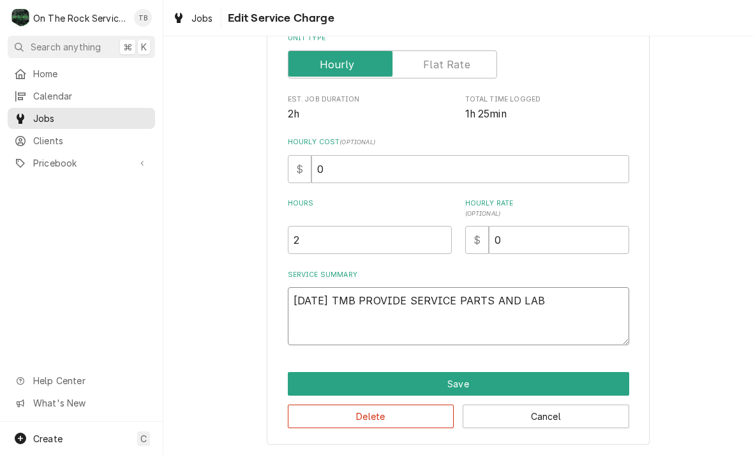
type textarea "x"
type textarea "9/11/25 TMB PROVIDE SERVICE PARTS AND LABOR"
type textarea "x"
type textarea "9/11/25 TMB PROVIDE SERVICE PARTS AND LABOR T"
type textarea "x"
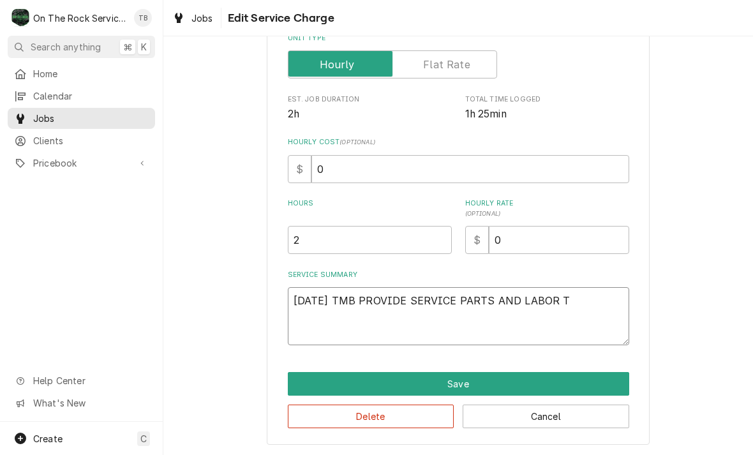
type textarea "9/11/25 TMB PROVIDE SERVICE PARTS AND LABOR TO"
type textarea "x"
type textarea "9/11/25 TMB PROVIDE SERVICE PARTS AND LABOR TO"
type textarea "x"
type textarea "9/11/25 TMB PROVIDE SERVICE PARTS AND LABOR TO D"
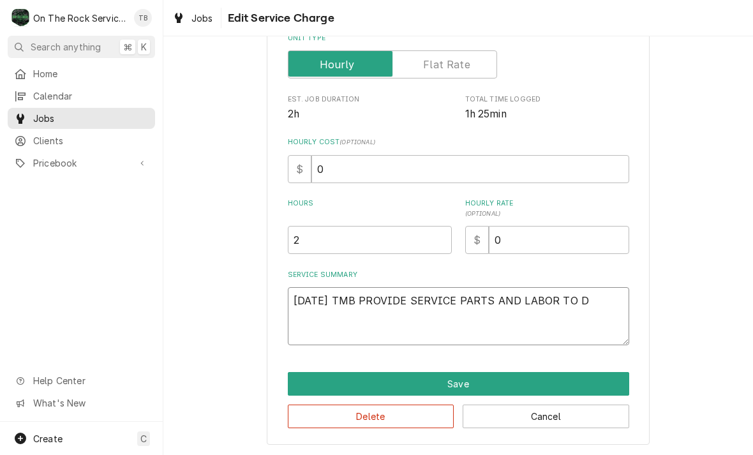
type textarea "x"
type textarea "9/11/25 TMB PROVIDE SERVICE PARTS AND LABOR TO DI"
type textarea "x"
type textarea "9/11/25 TMB PROVIDE SERVICE PARTS AND LABOR TO DIAG"
type textarea "x"
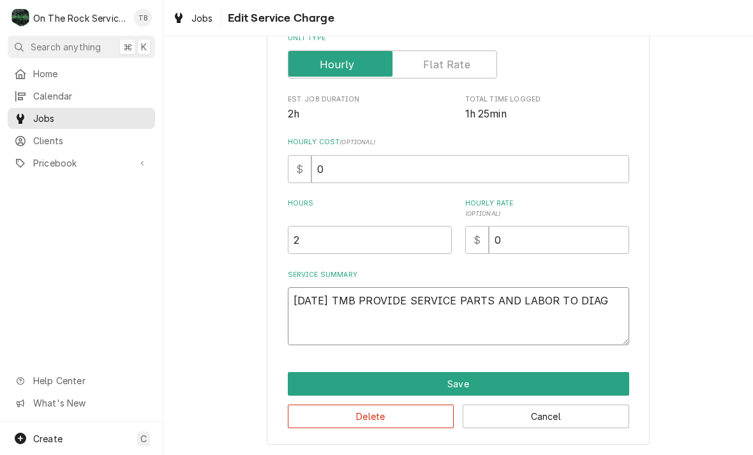
type textarea "9/11/25 TMB PROVIDE SERVICE PARTS AND LABOR TO DIAGN"
type textarea "x"
type textarea "9/11/25 TMB PROVIDE SERVICE PARTS AND LABOR TO DIAGNO"
type textarea "x"
type textarea "9/11/25 TMB PROVIDE SERVICE PARTS AND LABOR TO DIAGNOS"
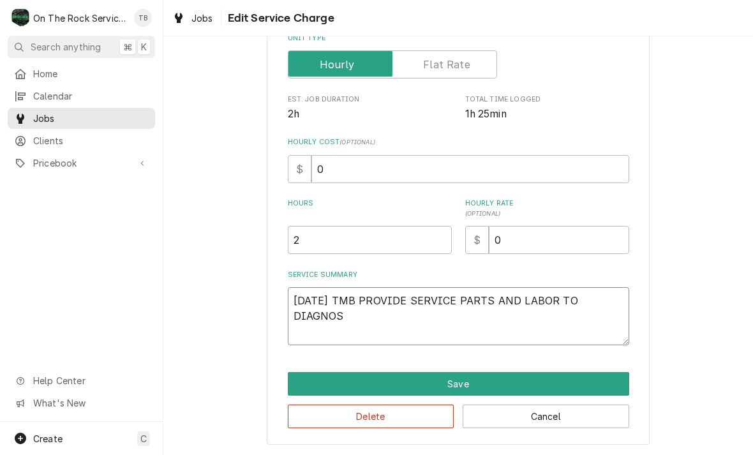
type textarea "x"
type textarea "9/11/25 TMB PROVIDE SERVICE PARTS AND LABOR TO DIAGNOSE"
type textarea "x"
type textarea "9/11/25 TMB PROVIDE SERVICE PARTS AND LABOR TO DIAGNOSE"
type textarea "x"
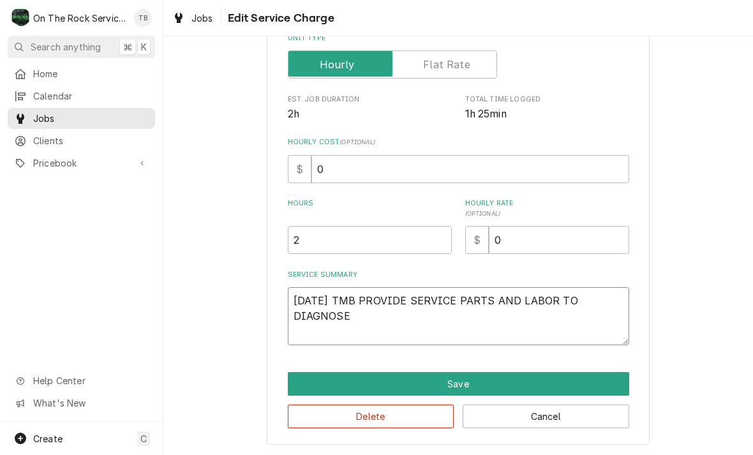
type textarea "9/11/25 TMB PROVIDE SERVICE PARTS AND LABOR TO DIAGNOSE A"
type textarea "x"
type textarea "9/11/25 TMB PROVIDE SERVICE PARTS AND LABOR TO DIAGNOSE AL"
type textarea "x"
type textarea "9/11/25 TMB PROVIDE SERVICE PARTS AND LABOR TO DIAGNOSE ALL"
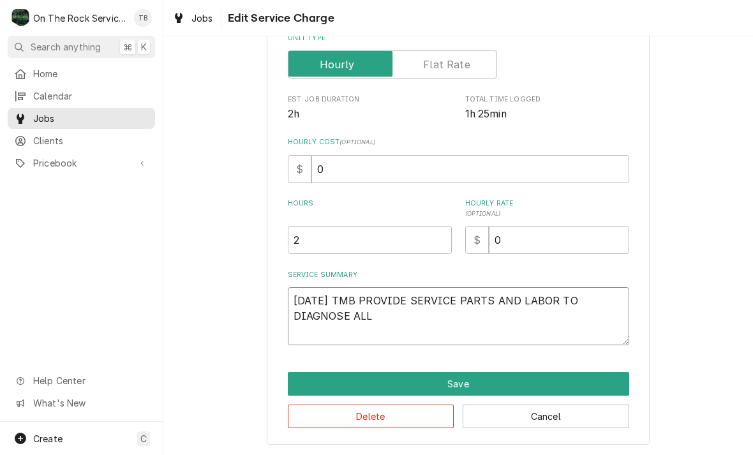
type textarea "x"
type textarea "9/11/25 TMB PROVIDE SERVICE PARTS AND LABOR TO DIAGNOSE ALL"
type textarea "x"
type textarea "9/11/25 TMB PROVIDE SERVICE PARTS AND LABOR TO DIAGNOSE ALL 5"
type textarea "x"
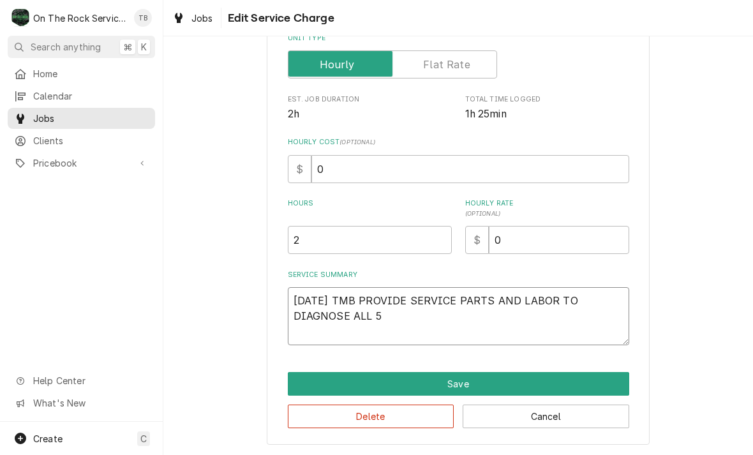
type textarea "9/11/25 TMB PROVIDE SERVICE PARTS AND LABOR TO DIAGNOSE ALL 5"
type textarea "x"
type textarea "9/11/25 TMB PROVIDE SERVICE PARTS AND LABOR TO DIAGNOSE ALL 5 U"
type textarea "x"
type textarea "9/11/25 TMB PROVIDE SERVICE PARTS AND LABOR TO DIAGNOSE ALL 5 UN"
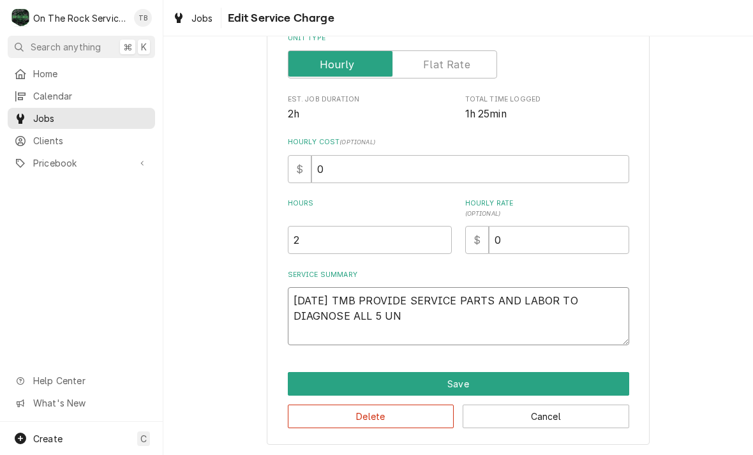
type textarea "x"
type textarea "9/11/25 TMB PROVIDE SERVICE PARTS AND LABOR TO DIAGNOSE ALL 5 UNI"
type textarea "x"
type textarea "9/11/25 TMB PROVIDE SERVICE PARTS AND LABOR TO DIAGNOSE ALL 5 UNIT"
type textarea "x"
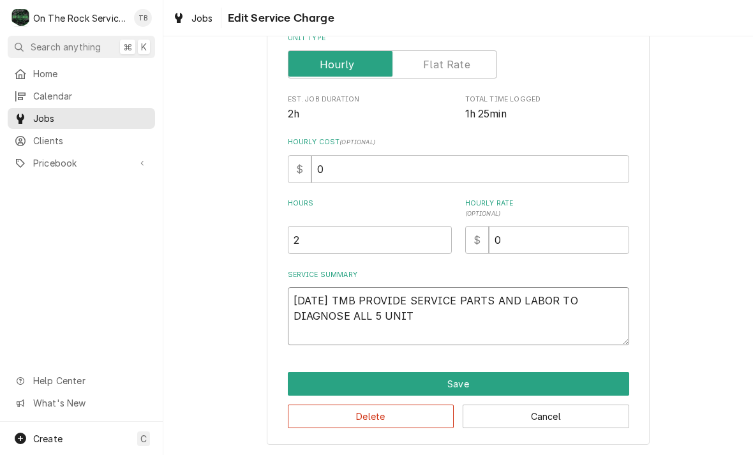
type textarea "9/11/25 TMB PROVIDE SERVICE PARTS AND LABOR TO DIAGNOSE ALL 5 UNITS"
type textarea "x"
type textarea "9/11/25 TMB PROVIDE SERVICE PARTS AND LABOR TO DIAGNOSE ALL 5 UNITS"
type textarea "x"
type textarea "9/11/25 TMB PROVIDE SERVICE PARTS AND LABOR TO DIAGNOSE ALL 5 UNITS PE"
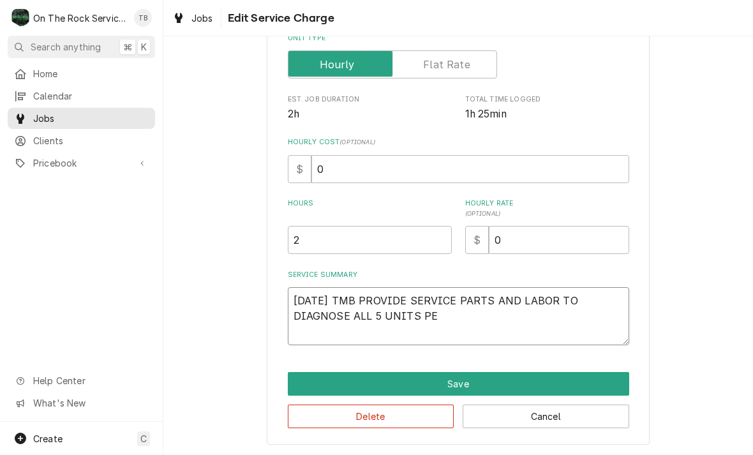
type textarea "x"
type textarea "9/11/25 TMB PROVIDE SERVICE PARTS AND LABOR TO DIAGNOSE ALL 5 UNITS PER"
type textarea "x"
type textarea "9/11/25 TMB PROVIDE SERVICE PARTS AND LABOR TO DIAGNOSE ALL 5 UNITS PER"
type textarea "x"
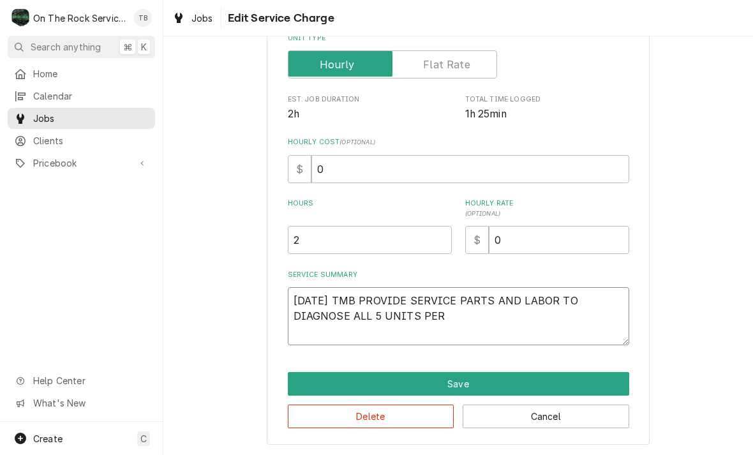
type textarea "9/11/25 TMB PROVIDE SERVICE PARTS AND LABOR TO DIAGNOSE ALL 5 UNITS PER C"
type textarea "x"
type textarea "9/11/25 TMB PROVIDE SERVICE PARTS AND LABOR TO DIAGNOSE ALL 5 UNITS PER CU"
type textarea "x"
type textarea "9/11/25 TMB PROVIDE SERVICE PARTS AND LABOR TO DIAGNOSE ALL 5 UNITS PER CUS"
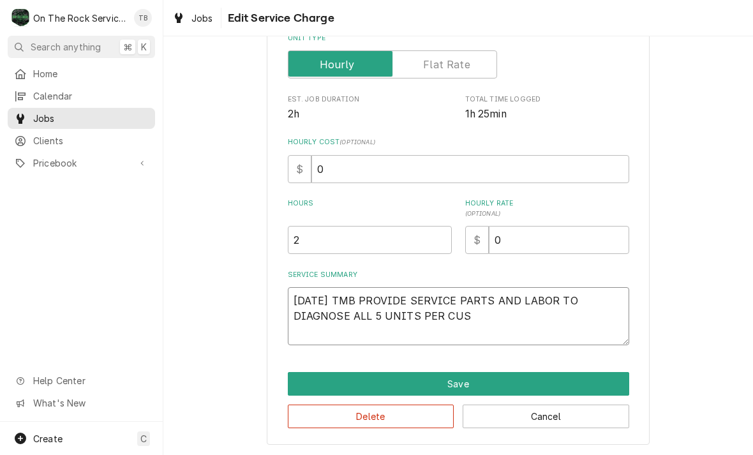
type textarea "x"
type textarea "9/11/25 TMB PROVIDE SERVICE PARTS AND LABOR TO DIAGNOSE ALL 5 UNITS PER CUST"
type textarea "x"
type textarea "9/11/25 TMB PROVIDE SERVICE PARTS AND LABOR TO DIAGNOSE ALL 5 UNITS PER CUSTO"
type textarea "x"
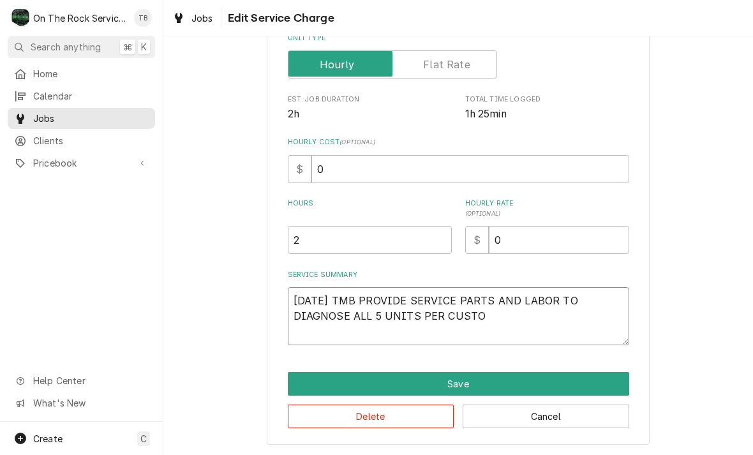
type textarea "9/11/25 TMB PROVIDE SERVICE PARTS AND LABOR TO DIAGNOSE ALL 5 UNITS PER CUSTOE"
type textarea "x"
type textarea "9/11/25 TMB PROVIDE SERVICE PARTS AND LABOR TO DIAGNOSE ALL 5 UNITS PER CUSTOER"
type textarea "x"
type textarea "9/11/25 TMB PROVIDE SERVICE PARTS AND LABOR TO DIAGNOSE ALL 5 UNITS PER CUSTOE"
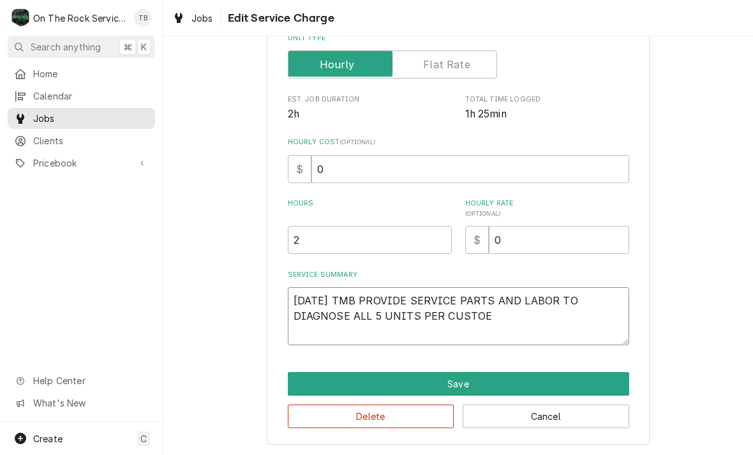
type textarea "x"
type textarea "9/11/25 TMB PROVIDE SERVICE PARTS AND LABOR TO DIAGNOSE ALL 5 UNITS PER CUSTO"
type textarea "x"
type textarea "9/11/25 TMB PROVIDE SERVICE PARTS AND LABOR TO DIAGNOSE ALL 5 UNITS PER CUSTOM"
type textarea "x"
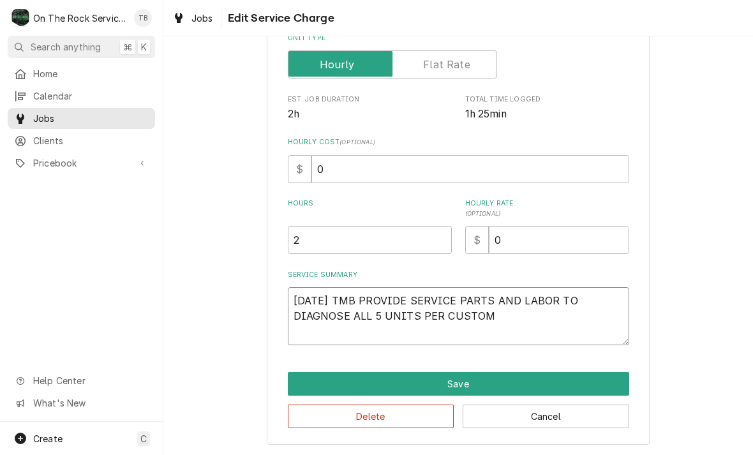
type textarea "9/11/25 TMB PROVIDE SERVICE PARTS AND LABOR TO DIAGNOSE ALL 5 UNITS PER CUSTOME"
type textarea "x"
type textarea "9/11/25 TMB PROVIDE SERVICE PARTS AND LABOR TO DIAGNOSE ALL 5 UNITS PER CUSTOMER"
type textarea "x"
type textarea "9/11/25 TMB PROVIDE SERVICE PARTS AND LABOR TO DIAGNOSE ALL 5 UNITS PER CUSTOMER"
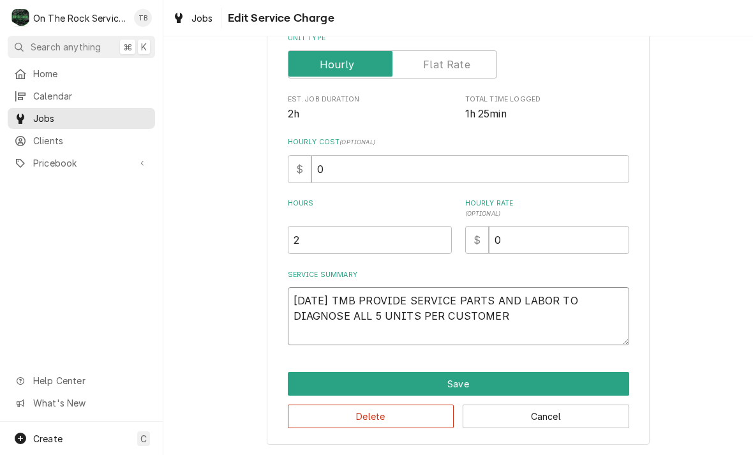
type textarea "x"
type textarea "9/11/25 TMB PROVIDE SERVICE PARTS AND LABOR TO DIAGNOSE ALL 5 UNITS PER CUSTOME…"
type textarea "x"
type textarea "9/11/25 TMB PROVIDE SERVICE PARTS AND LABOR TO DIAGNOSE ALL 5 UNITS PER CUSTOME…"
type textarea "x"
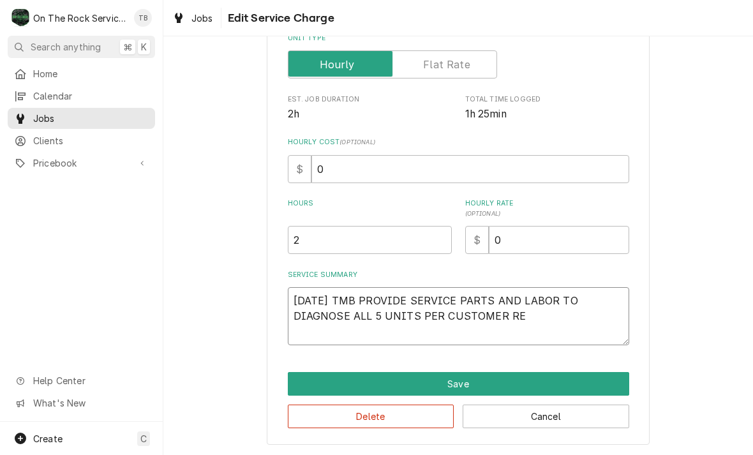
type textarea "9/11/25 TMB PROVIDE SERVICE PARTS AND LABOR TO DIAGNOSE ALL 5 UNITS PER CUSTOME…"
type textarea "x"
type textarea "9/11/25 TMB PROVIDE SERVICE PARTS AND LABOR TO DIAGNOSE ALL 5 UNITS PER CUSTOME…"
type textarea "x"
type textarea "9/11/25 TMB PROVIDE SERVICE PARTS AND LABOR TO DIAGNOSE ALL 5 UNITS PER CUSTOME…"
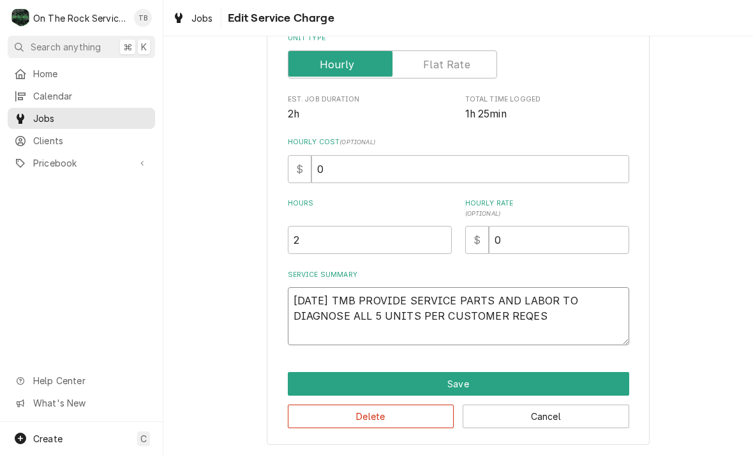
type textarea "x"
type textarea "9/11/25 TMB PROVIDE SERVICE PARTS AND LABOR TO DIAGNOSE ALL 5 UNITS PER CUSTOME…"
type textarea "x"
type textarea "9/11/25 TMB PROVIDE SERVICE PARTS AND LABOR TO DIAGNOSE ALL 5 UNITS PER CUSTOME…"
type textarea "x"
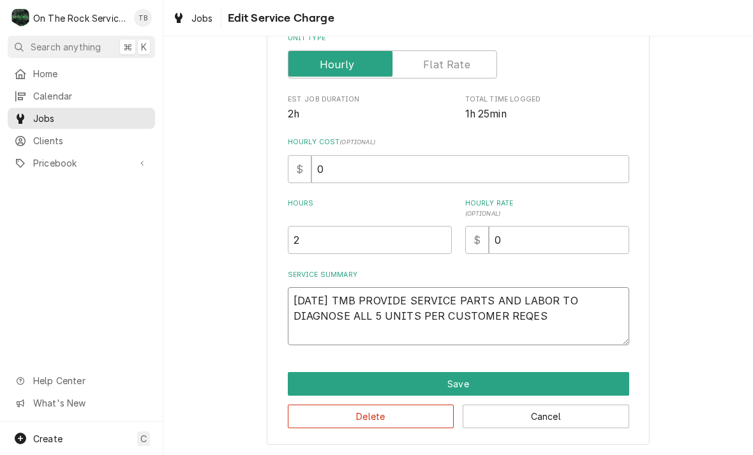
type textarea "9/11/25 TMB PROVIDE SERVICE PARTS AND LABOR TO DIAGNOSE ALL 5 UNITS PER CUSTOME…"
type textarea "x"
type textarea "9/11/25 TMB PROVIDE SERVICE PARTS AND LABOR TO DIAGNOSE ALL 5 UNITS PER CUSTOME…"
type textarea "x"
type textarea "9/11/25 TMB PROVIDE SERVICE PARTS AND LABOR TO DIAGNOSE ALL 5 UNITS PER CUSTOME…"
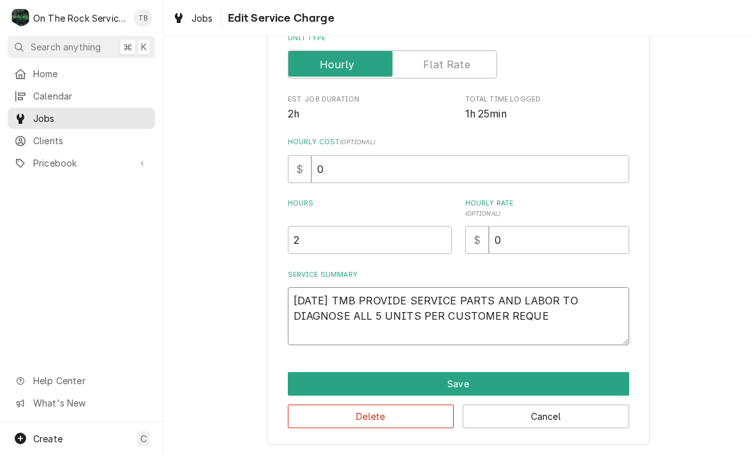
type textarea "x"
type textarea "9/11/25 TMB PROVIDE SERVICE PARTS AND LABOR TO DIAGNOSE ALL 5 UNITS PER CUSTOME…"
type textarea "x"
type textarea "9/11/25 TMB PROVIDE SERVICE PARTS AND LABOR TO DIAGNOSE ALL 5 UNITS PER CUSTOME…"
type textarea "x"
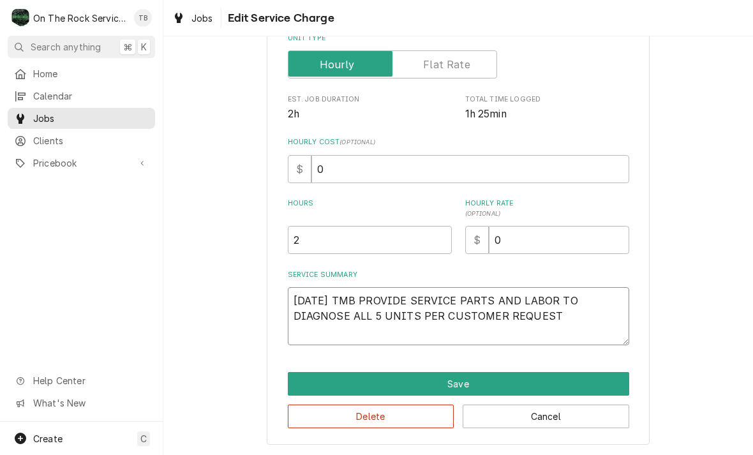
type textarea "9/11/25 TMB PROVIDE SERVICE PARTS AND LABOR TO DIAGNOSE ALL 5 UNITS PER CUSTOME…"
type textarea "x"
type textarea "9/11/25 TMB PROVIDE SERVICE PARTS AND LABOR TO DIAGNOSE ALL 5 UNITS PER CUSTOME…"
type textarea "x"
type textarea "9/11/25 TMB PROVIDE SERVICE PARTS AND LABOR TO DIAGNOSE ALL 5 UNITS PER CUSTOME…"
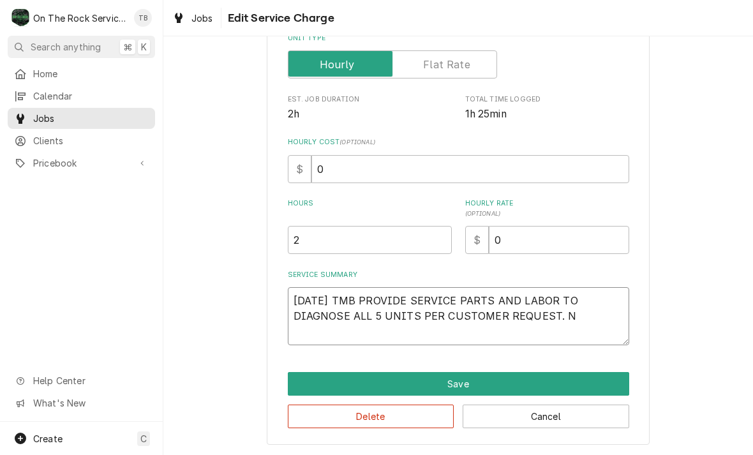
type textarea "x"
type textarea "9/11/25 TMB PROVIDE SERVICE PARTS AND LABOR TO DIAGNOSE ALL 5 UNITS PER CUSTOME…"
type textarea "x"
type textarea "9/11/25 TMB PROVIDE SERVICE PARTS AND LABOR TO DIAGNOSE ALL 5 UNITS PER CUSTOME…"
type textarea "x"
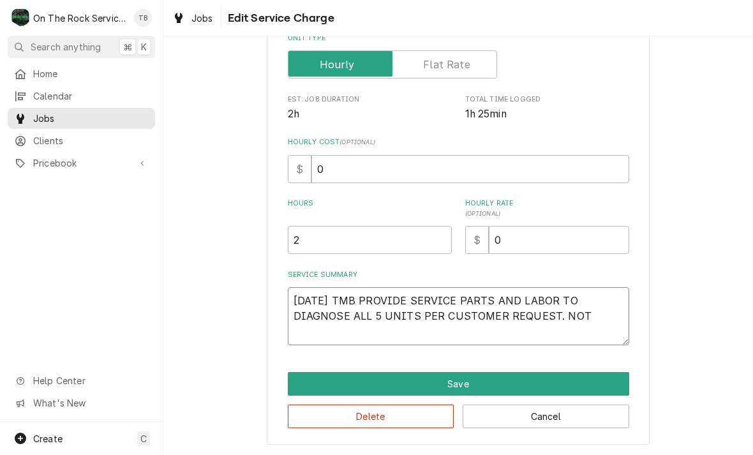
type textarea "9/11/25 TMB PROVIDE SERVICE PARTS AND LABOR TO DIAGNOSE ALL 5 UNITS PER CUSTOME…"
type textarea "x"
type textarea "9/11/25 TMB PROVIDE SERVICE PARTS AND LABOR TO DIAGNOSE ALL 5 UNITS PER CUSTOME…"
type textarea "x"
type textarea "9/11/25 TMB PROVIDE SERVICE PARTS AND LABOR TO DIAGNOSE ALL 5 UNITS PER CUSTOME…"
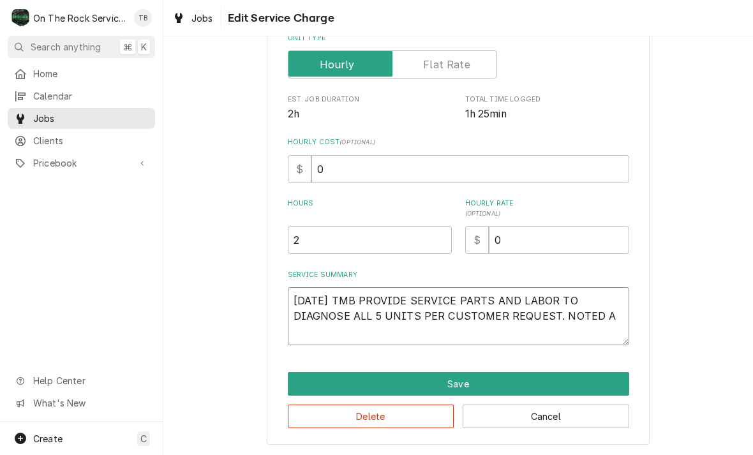
type textarea "x"
type textarea "9/11/25 TMB PROVIDE SERVICE PARTS AND LABOR TO DIAGNOSE ALL 5 UNITS PER CUSTOME…"
type textarea "x"
type textarea "9/11/25 TMB PROVIDE SERVICE PARTS AND LABOR TO DIAGNOSE ALL 5 UNITS PER CUSTOME…"
type textarea "x"
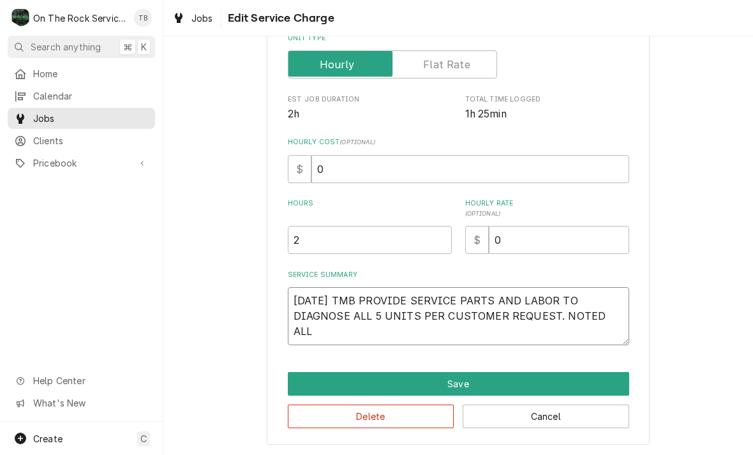
type textarea "9/11/25 TMB PROVIDE SERVICE PARTS AND LABOR TO DIAGNOSE ALL 5 UNITS PER CUSTOME…"
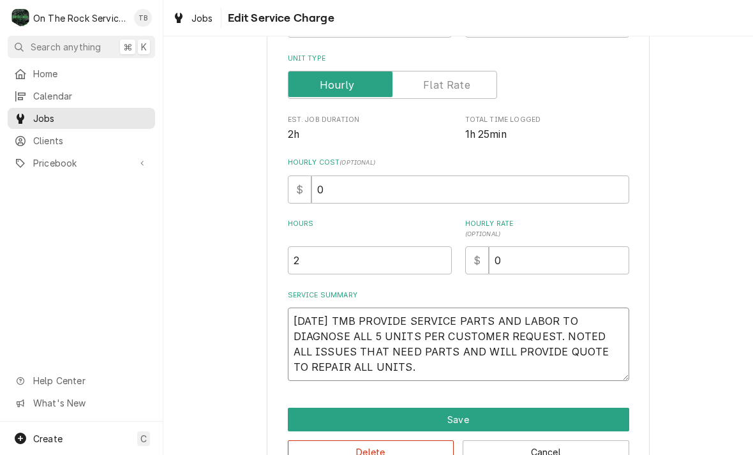
scroll to position [174, 0]
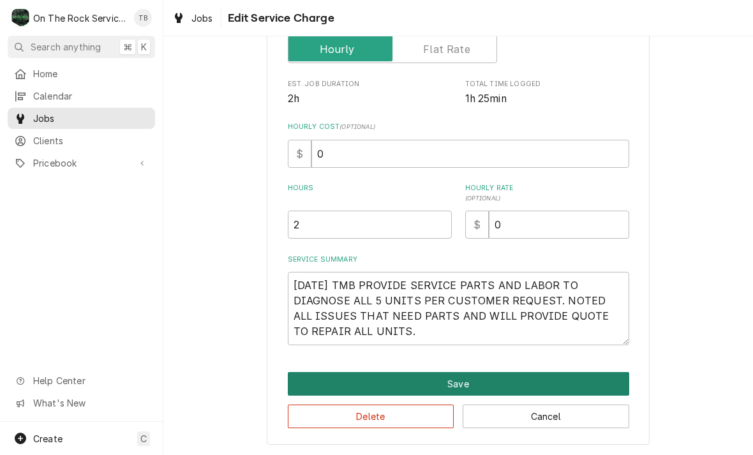
click at [452, 386] on button "Save" at bounding box center [458, 384] width 341 height 24
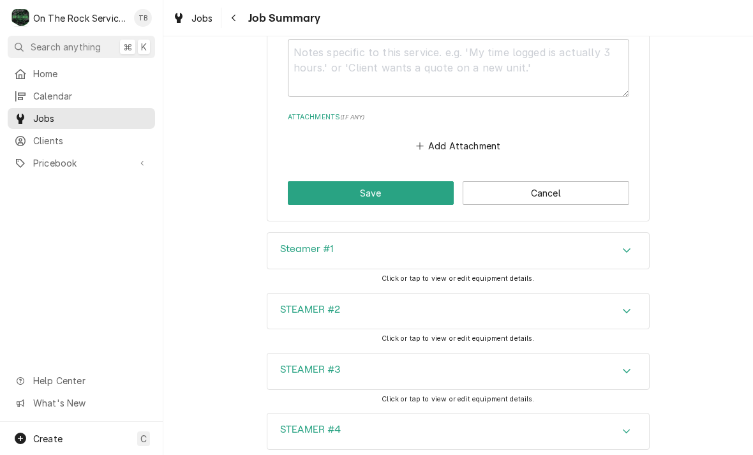
scroll to position [825, 0]
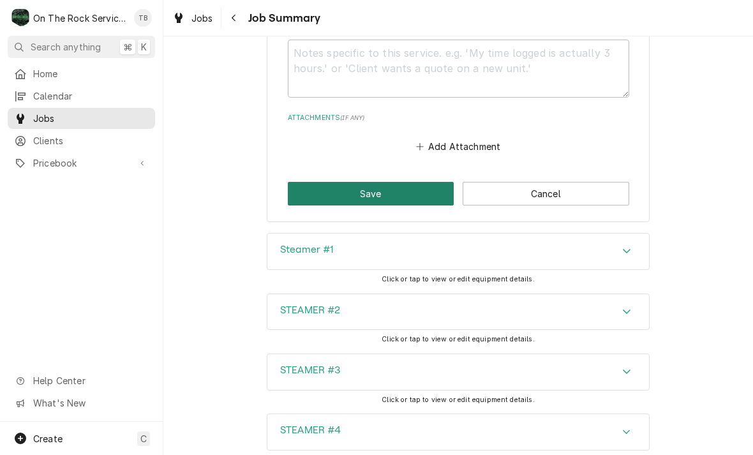
click at [401, 188] on button "Save" at bounding box center [371, 194] width 167 height 24
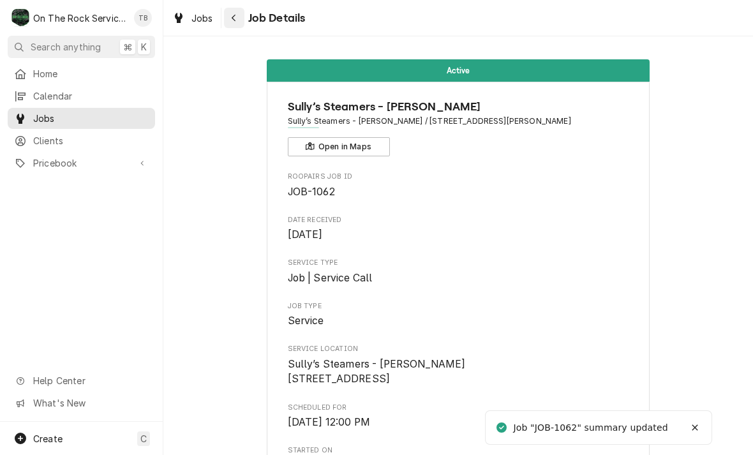
click at [242, 25] on button "Navigate back" at bounding box center [234, 18] width 20 height 20
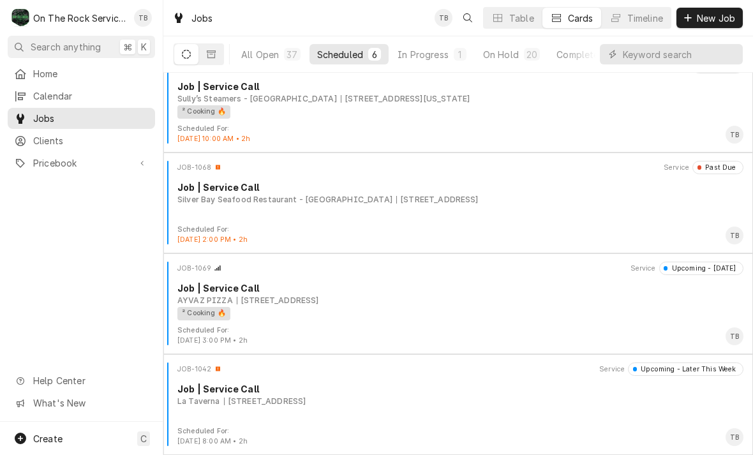
scroll to position [223, 0]
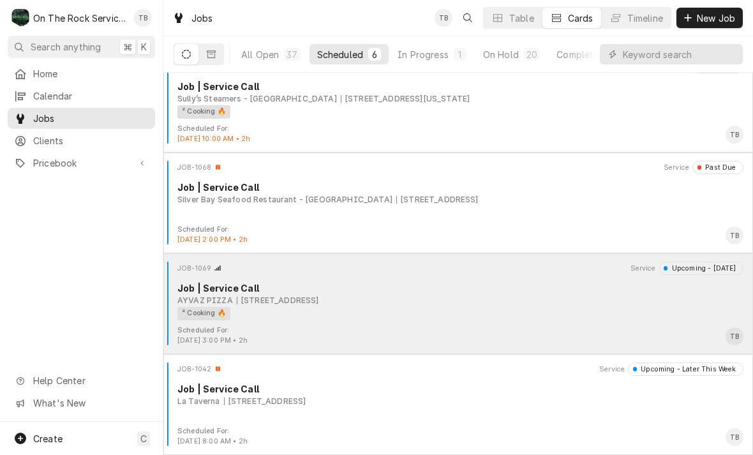
click at [487, 318] on div "² Cooking 🔥" at bounding box center [455, 313] width 557 height 13
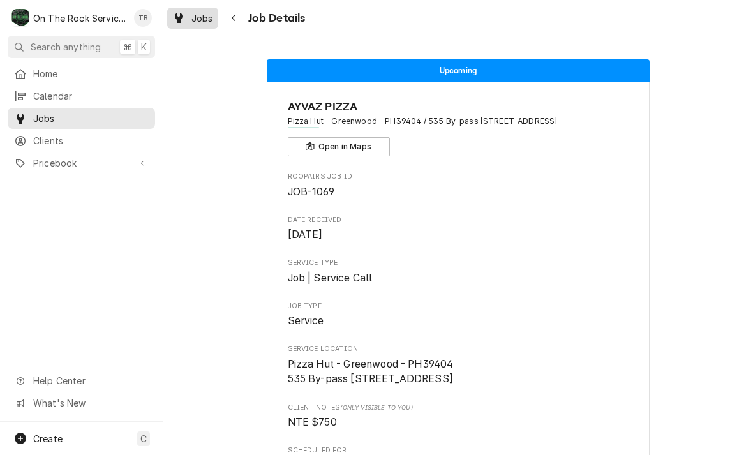
click at [193, 27] on link "Jobs" at bounding box center [192, 18] width 51 height 21
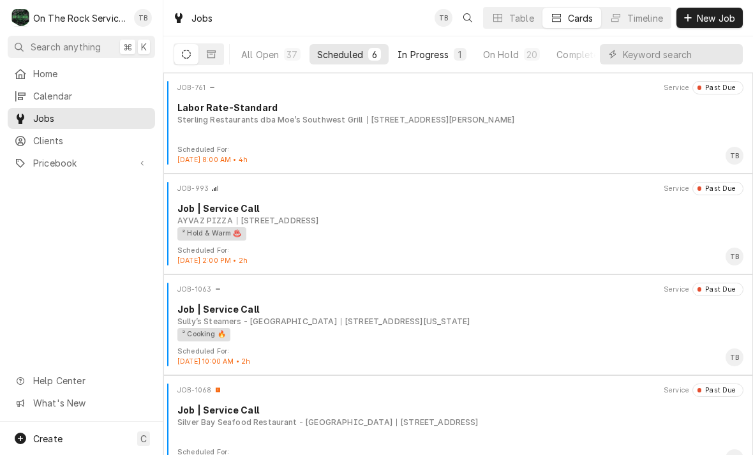
click at [415, 63] on button "In Progress 1" at bounding box center [432, 54] width 84 height 20
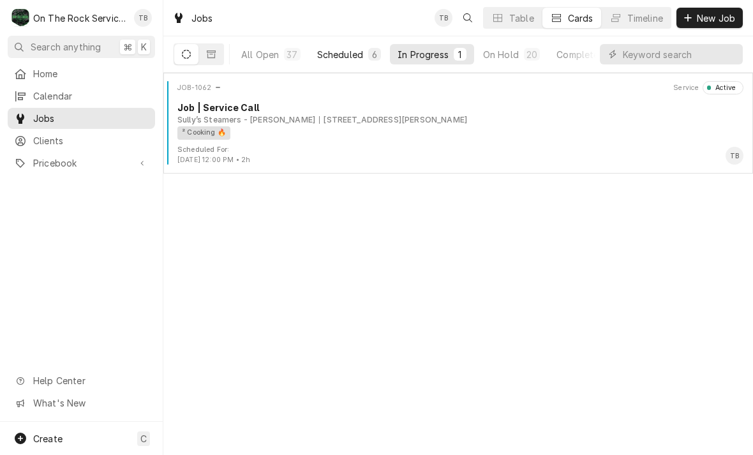
click at [350, 59] on div "Scheduled" at bounding box center [340, 54] width 46 height 13
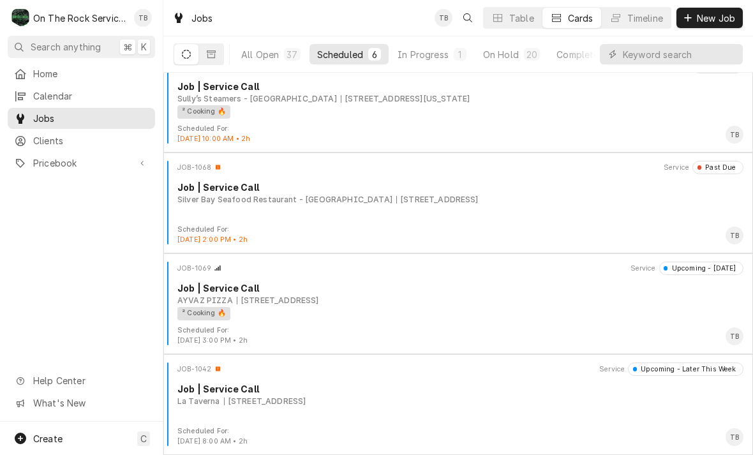
scroll to position [223, 0]
click at [410, 58] on div "In Progress" at bounding box center [423, 54] width 51 height 13
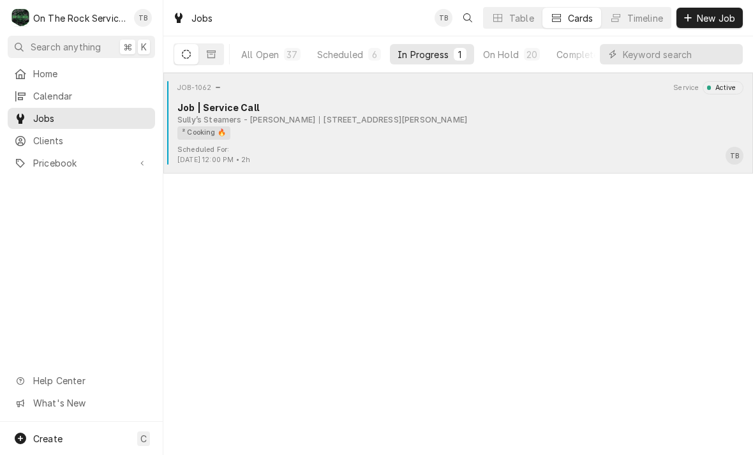
click at [353, 110] on div "Job | Service Call" at bounding box center [460, 107] width 566 height 13
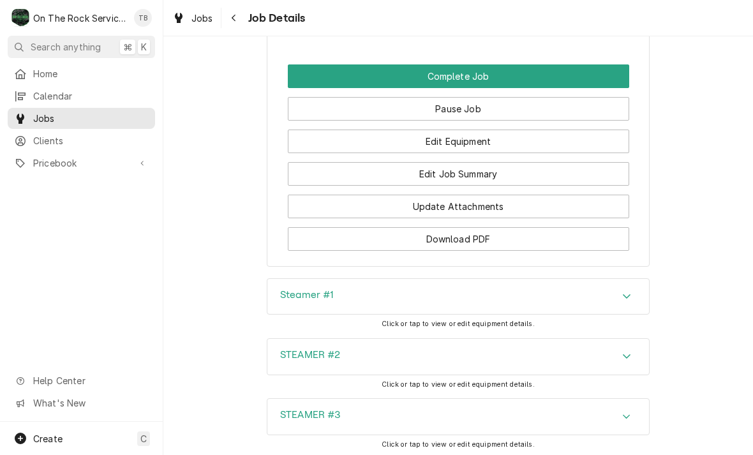
scroll to position [1398, 0]
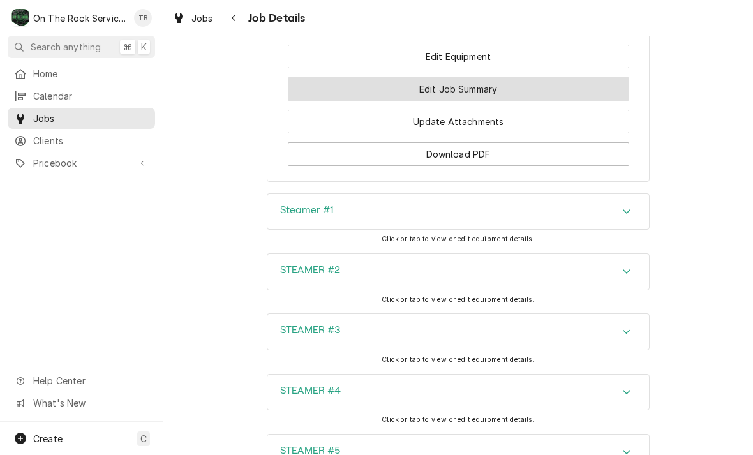
click at [490, 86] on button "Edit Job Summary" at bounding box center [458, 89] width 341 height 24
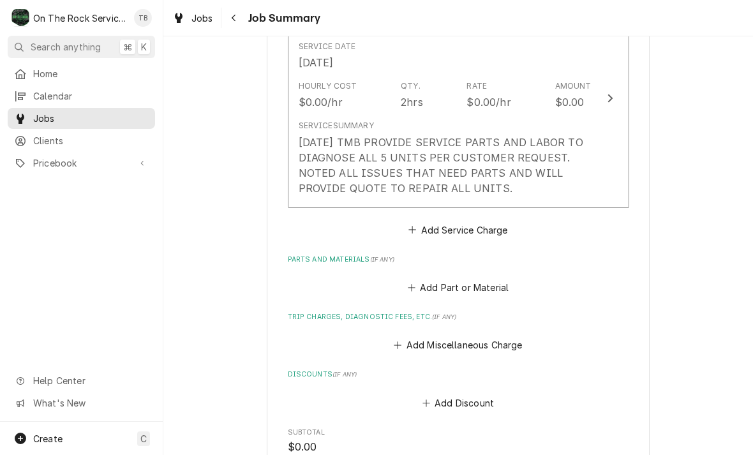
scroll to position [453, 0]
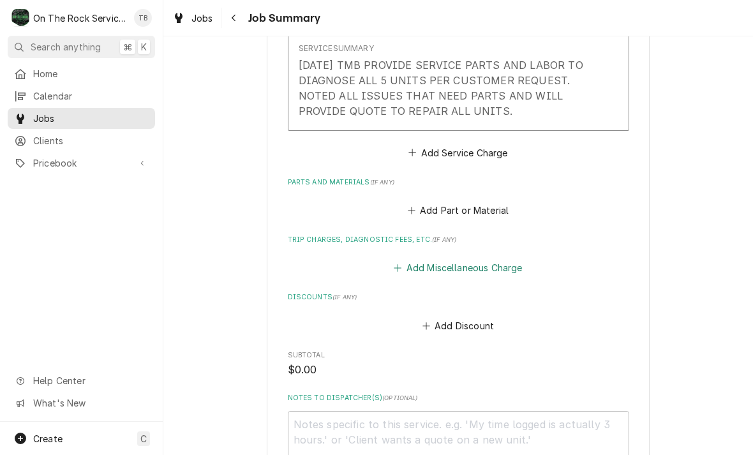
click at [479, 262] on button "Add Miscellaneous Charge" at bounding box center [458, 268] width 133 height 18
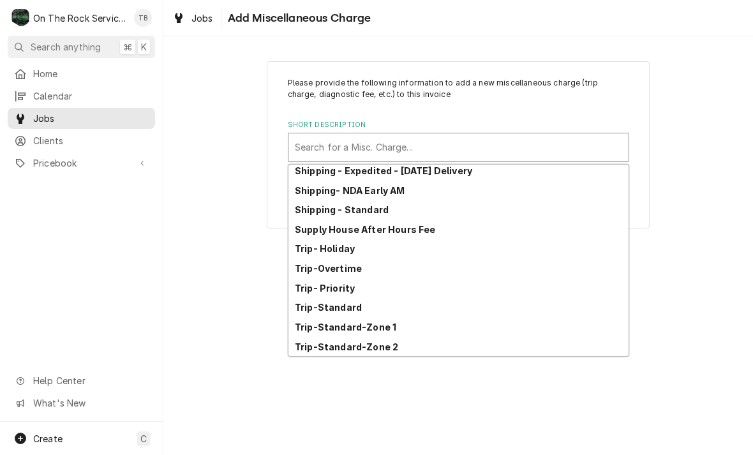
scroll to position [219, 0]
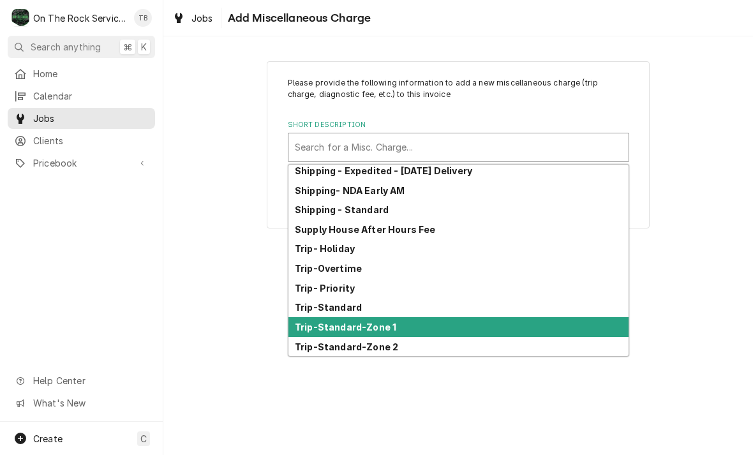
click at [383, 324] on strong "Trip-Standard-Zone 1" at bounding box center [345, 327] width 101 height 11
type textarea "x"
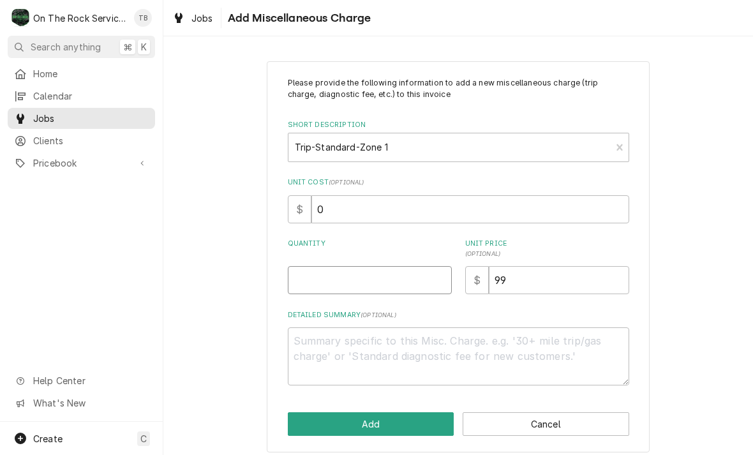
click at [336, 280] on input "Quantity" at bounding box center [370, 280] width 164 height 28
type input "1"
type textarea "x"
type input "1"
click at [669, 169] on div "Please provide the following information to add a new miscellaneous charge (tri…" at bounding box center [458, 257] width 590 height 414
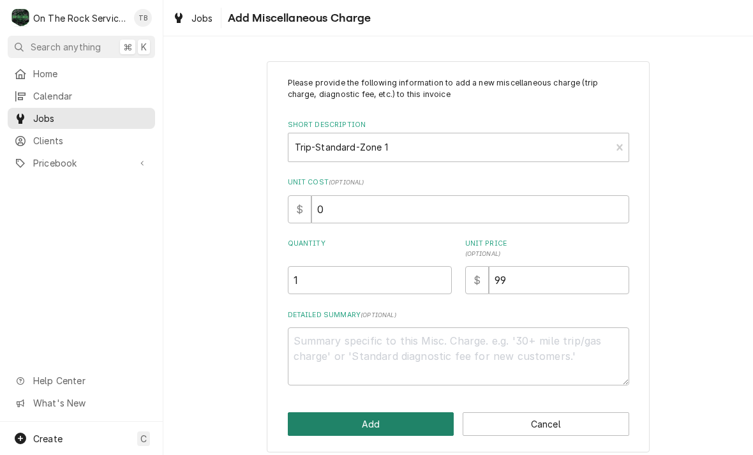
click at [375, 421] on button "Add" at bounding box center [371, 424] width 167 height 24
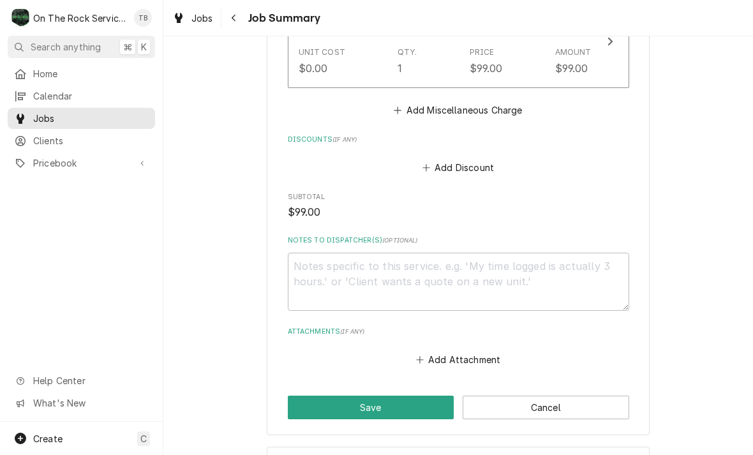
scroll to position [712, 0]
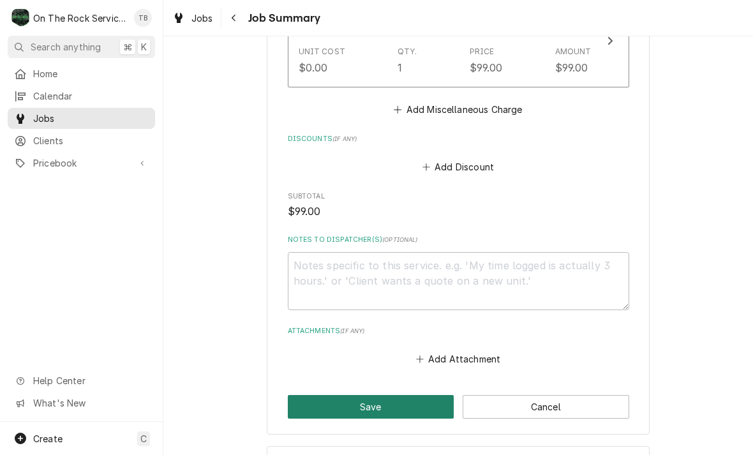
click at [377, 396] on button "Save" at bounding box center [371, 407] width 167 height 24
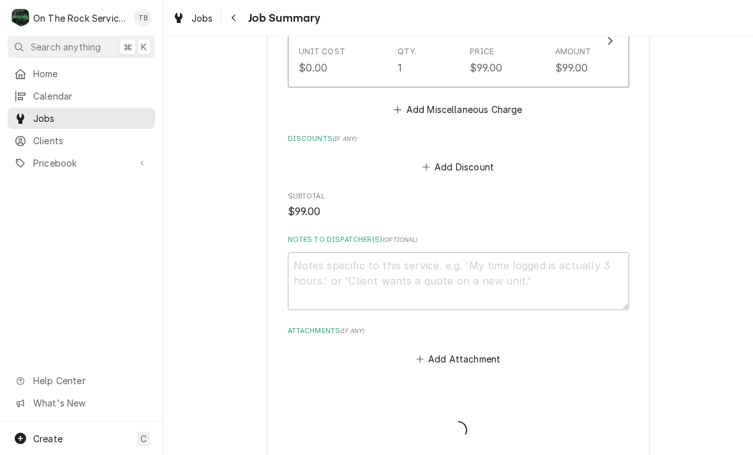
type textarea "x"
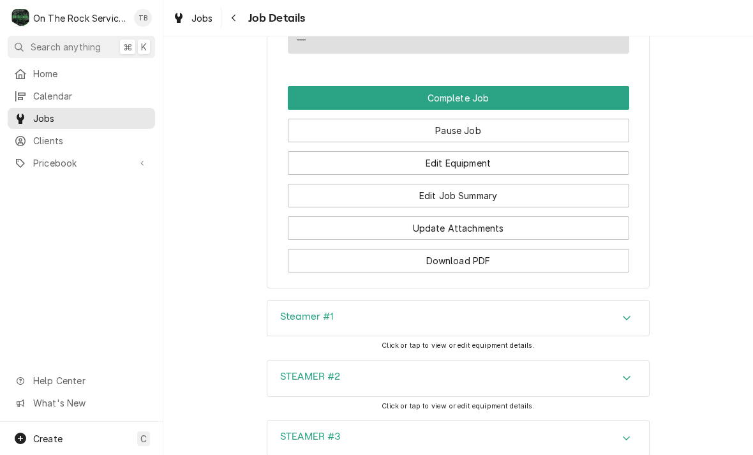
scroll to position [1298, 0]
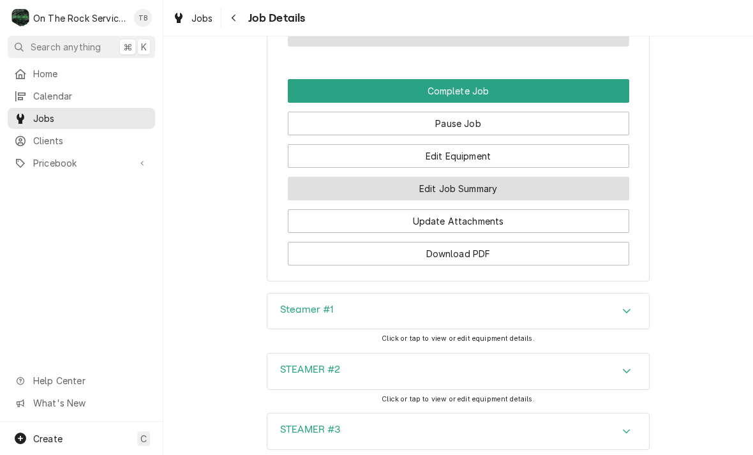
click at [489, 182] on button "Edit Job Summary" at bounding box center [458, 189] width 341 height 24
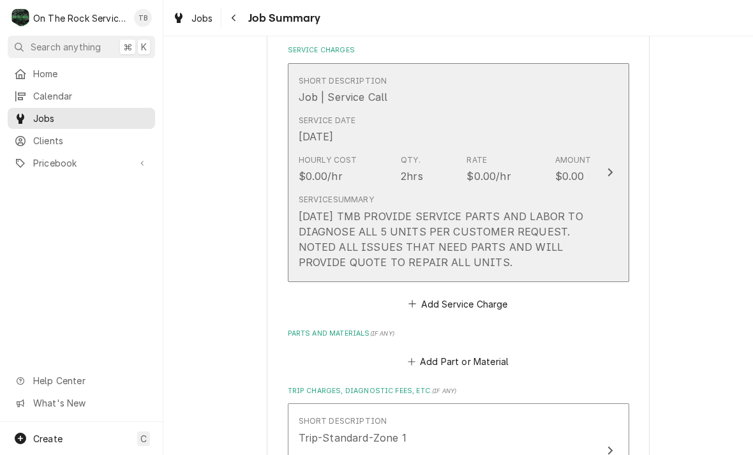
click at [421, 230] on div "9/11/25 TMB PROVIDE SERVICE PARTS AND LABOR TO DIAGNOSE ALL 5 UNITS PER CUSTOME…" at bounding box center [445, 239] width 293 height 61
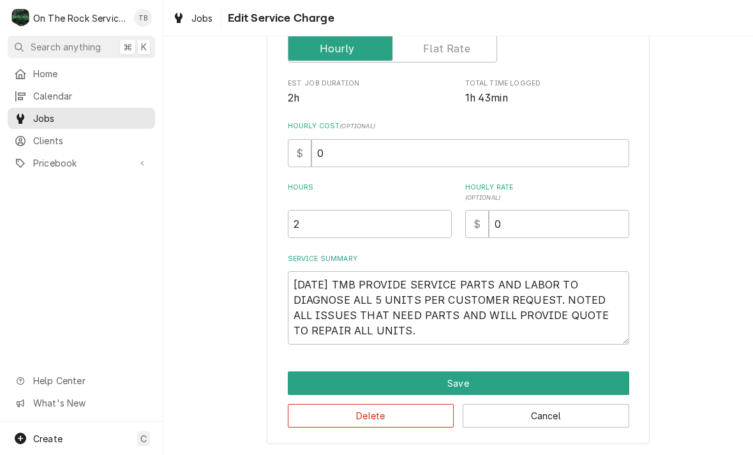
scroll to position [209, 0]
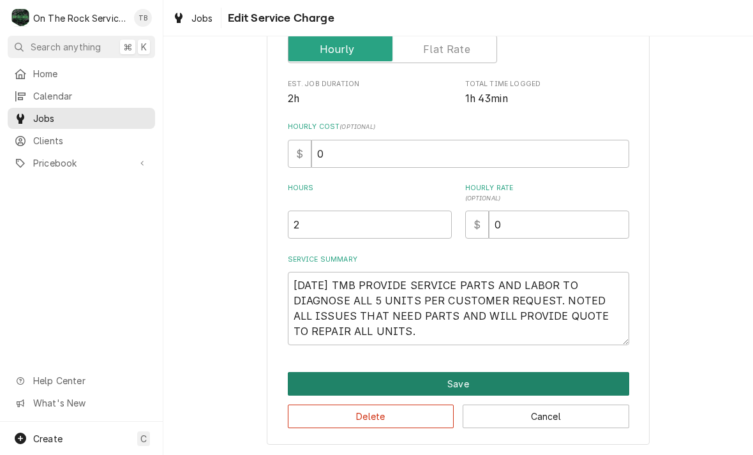
click at [477, 389] on button "Save" at bounding box center [458, 384] width 341 height 24
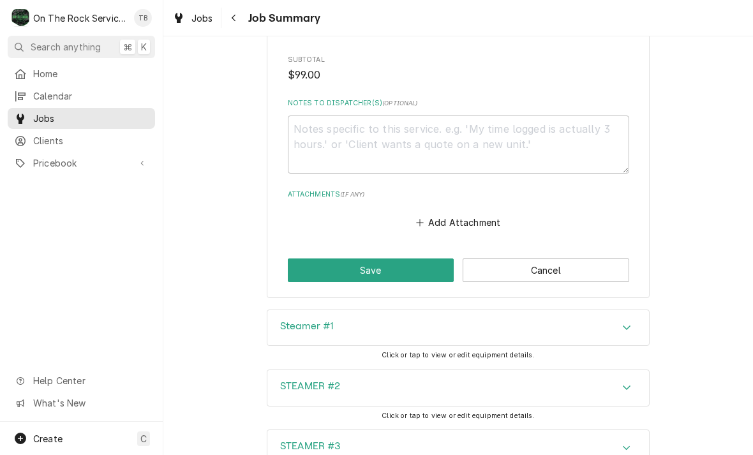
scroll to position [850, 0]
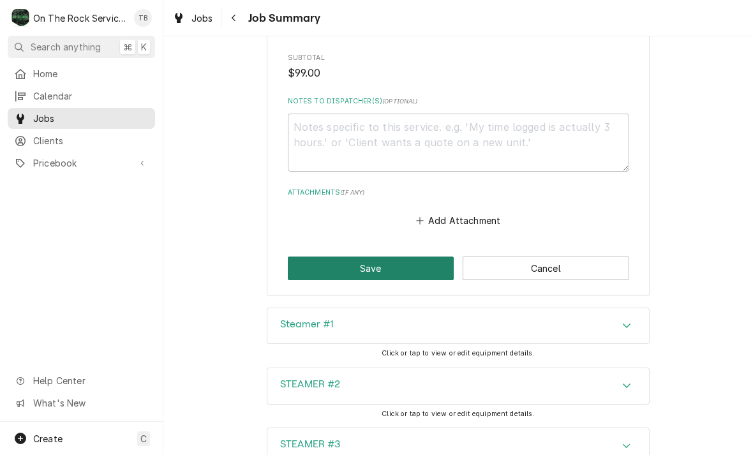
click at [371, 268] on button "Save" at bounding box center [371, 269] width 167 height 24
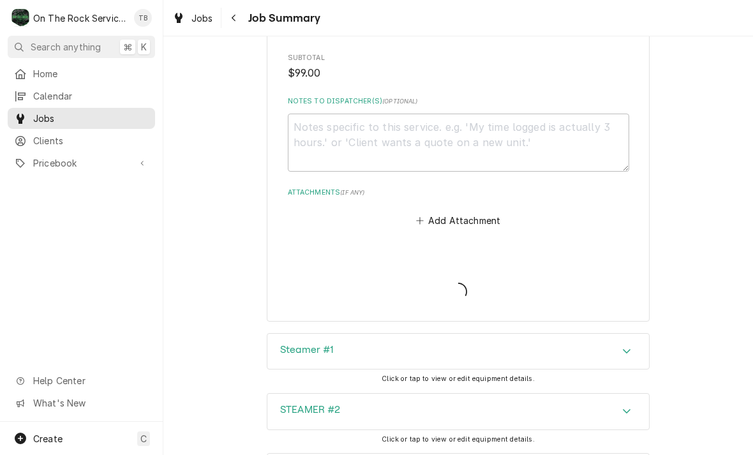
type textarea "x"
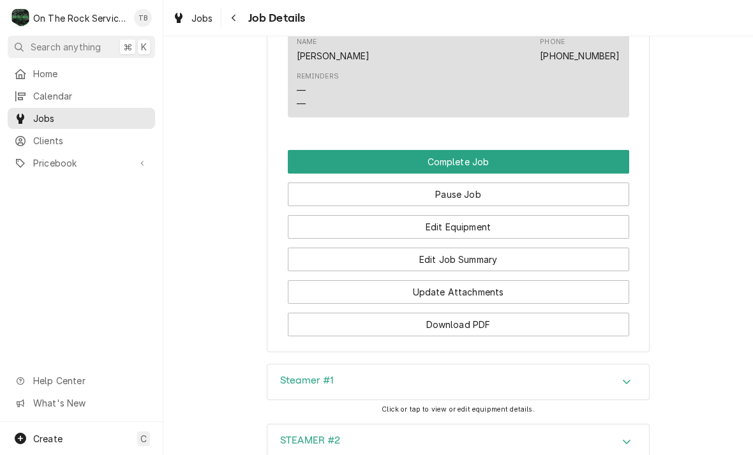
scroll to position [1229, 0]
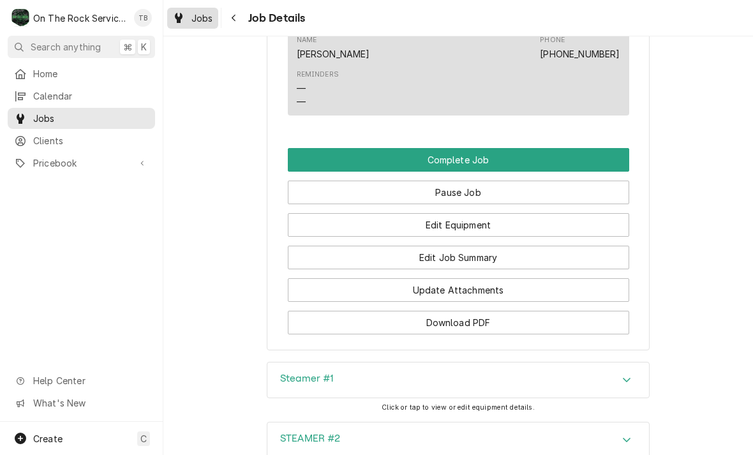
click at [198, 14] on span "Jobs" at bounding box center [202, 17] width 22 height 13
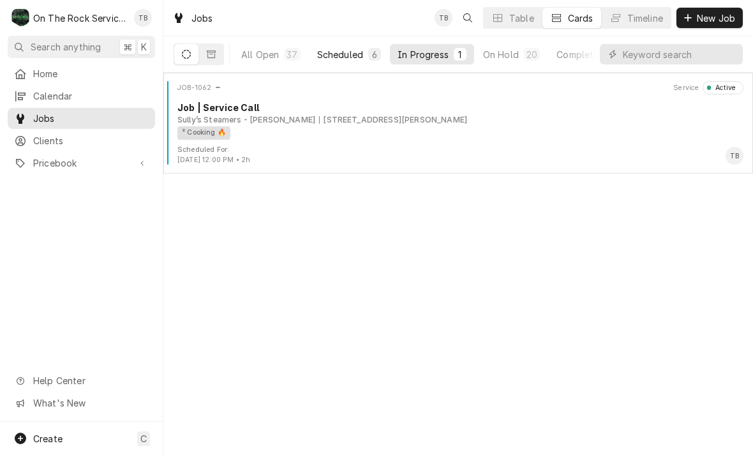
click at [348, 50] on div "Scheduled" at bounding box center [340, 54] width 46 height 13
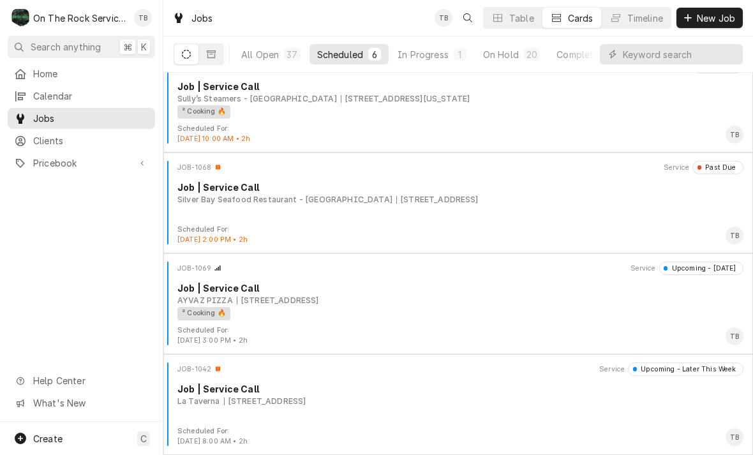
scroll to position [223, 0]
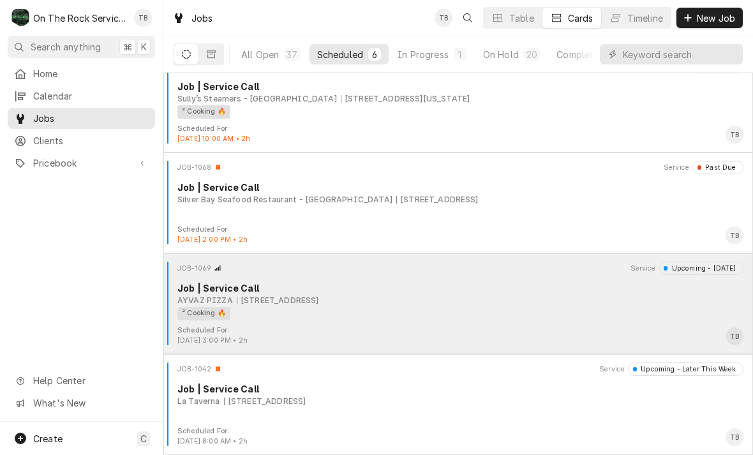
click at [498, 315] on div "² Cooking 🔥" at bounding box center [455, 313] width 557 height 13
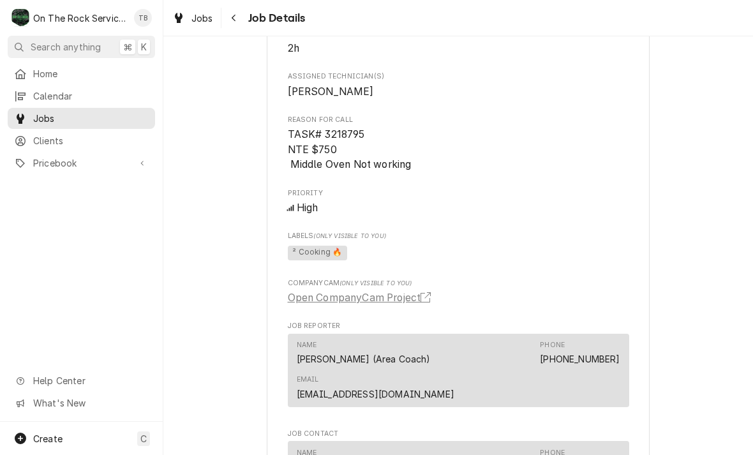
scroll to position [546, 0]
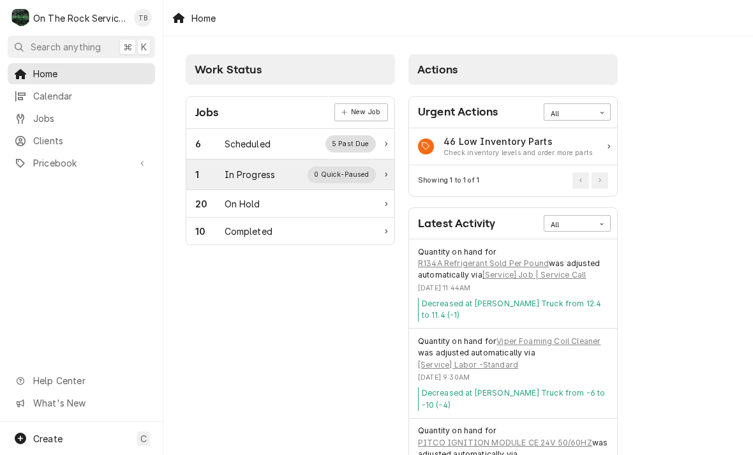
click at [279, 172] on div "1 In Progress 0 Quick-Paused" at bounding box center [285, 175] width 181 height 17
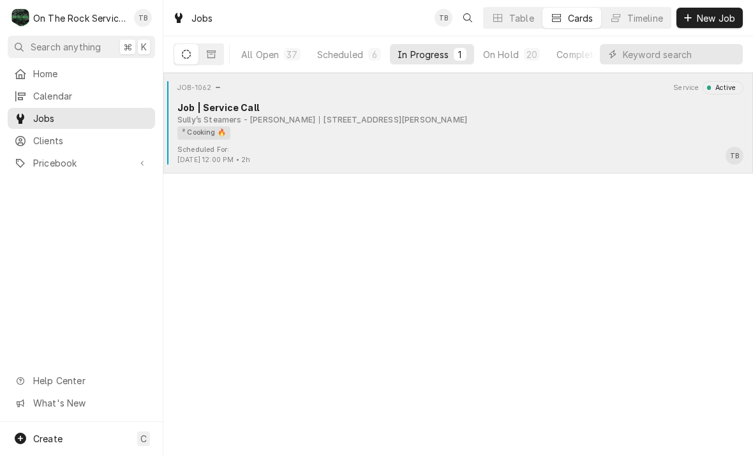
click at [398, 133] on div "² Cooking 🔥" at bounding box center [455, 132] width 557 height 13
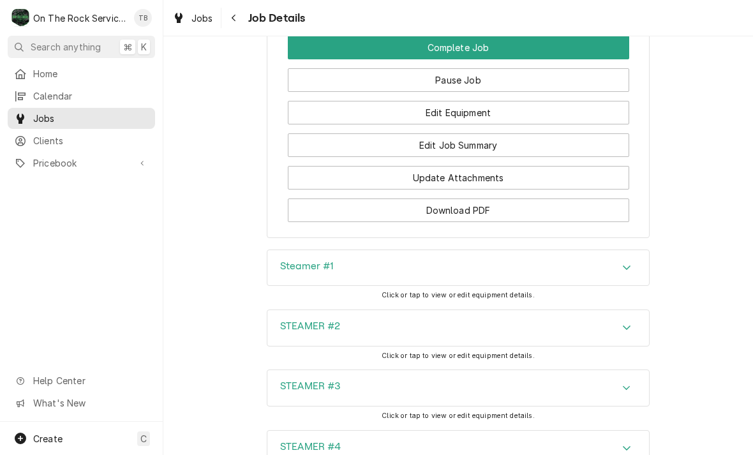
scroll to position [1348, 0]
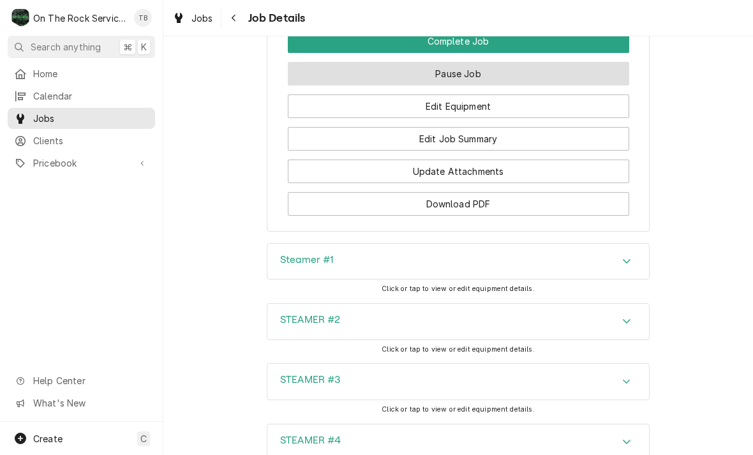
click at [470, 73] on button "Pause Job" at bounding box center [458, 74] width 341 height 24
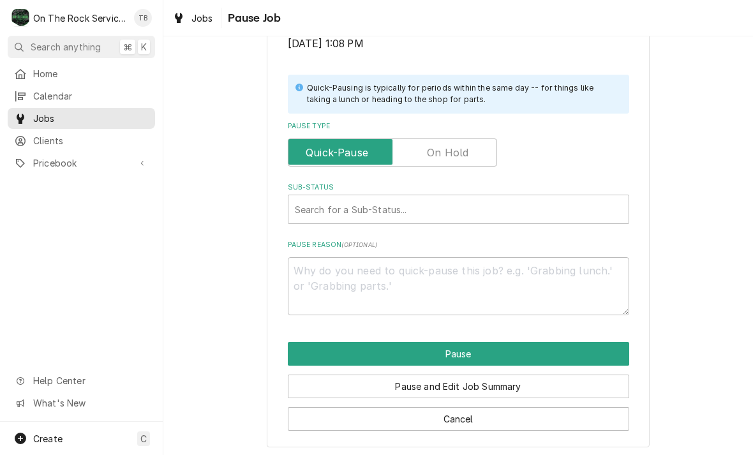
scroll to position [257, 0]
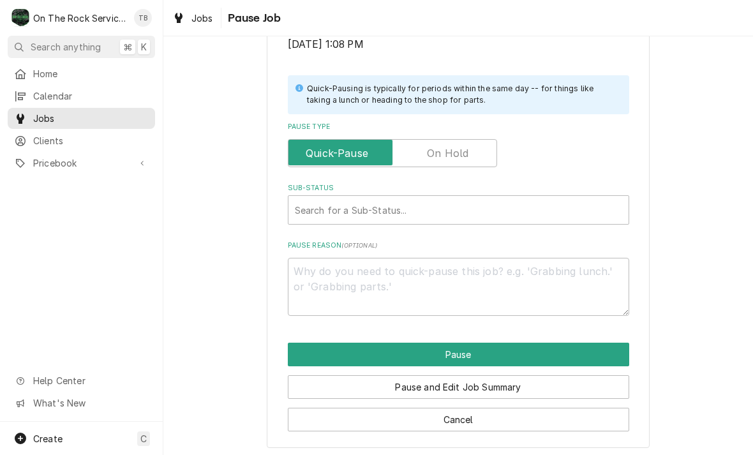
click at [458, 147] on label "Pause Type" at bounding box center [392, 153] width 209 height 28
click at [458, 147] on input "Pause Type" at bounding box center [393, 153] width 198 height 28
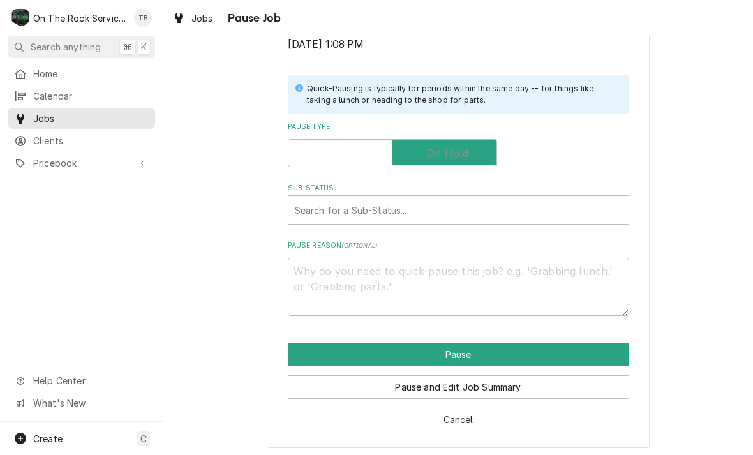
checkbox input "true"
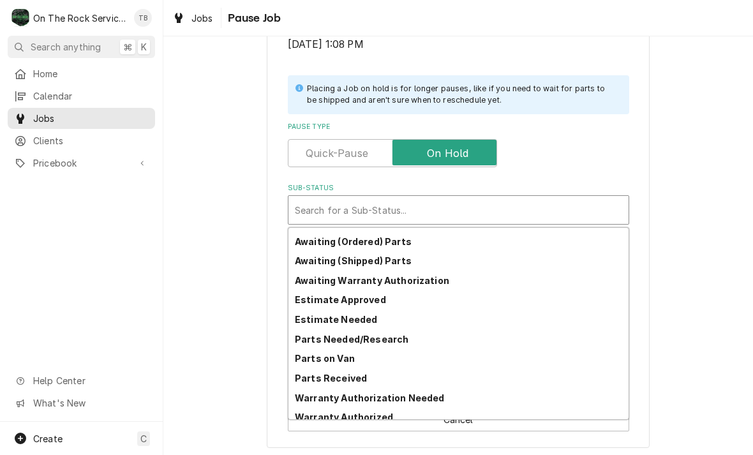
scroll to position [56, 0]
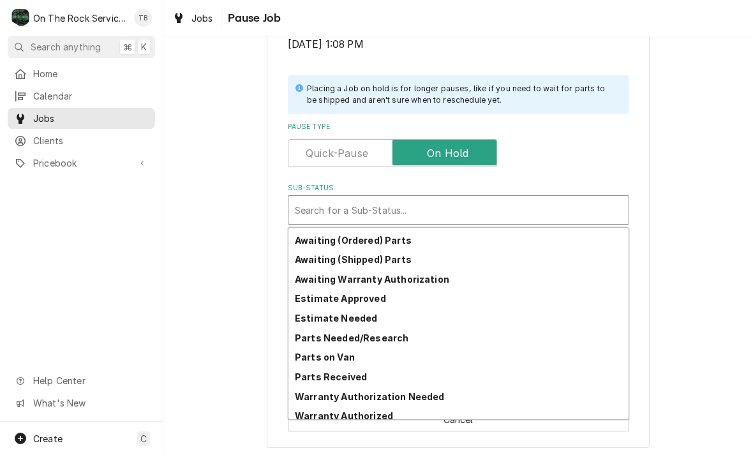
click at [359, 313] on strong "Estimate Needed" at bounding box center [336, 318] width 82 height 11
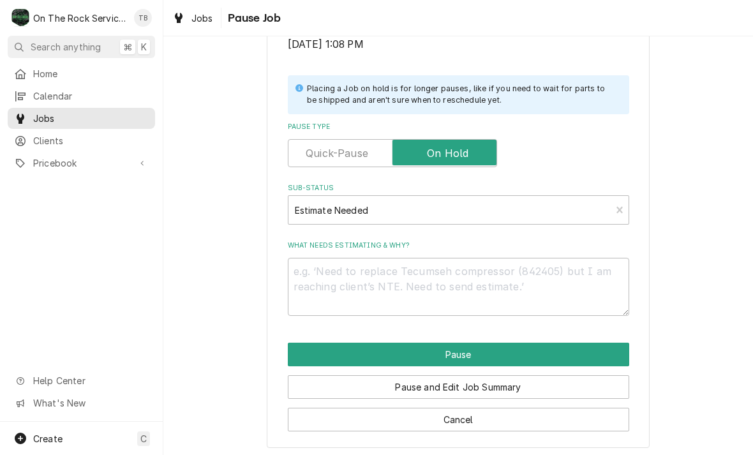
scroll to position [241, 0]
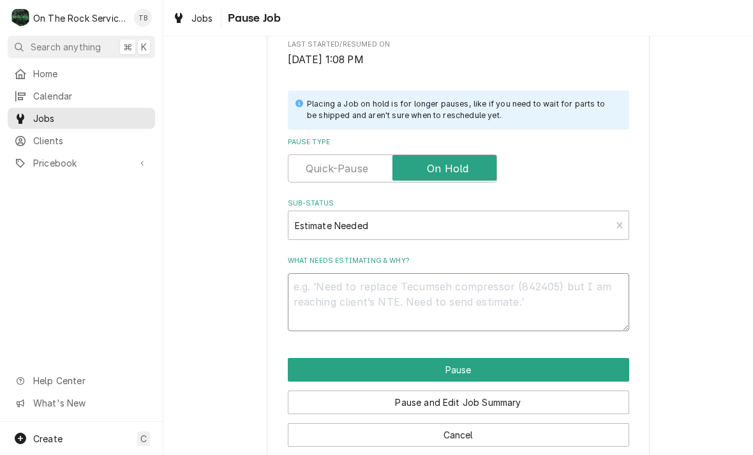
click at [362, 294] on textarea "What needs estimating & why?" at bounding box center [458, 302] width 341 height 58
type textarea "x"
type textarea "P"
type textarea "x"
type textarea "PU"
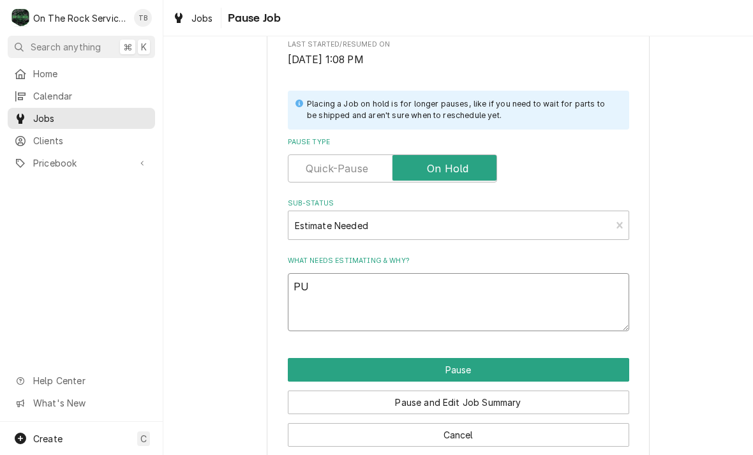
type textarea "x"
type textarea "PUM"
type textarea "x"
type textarea "PUMP"
type textarea "x"
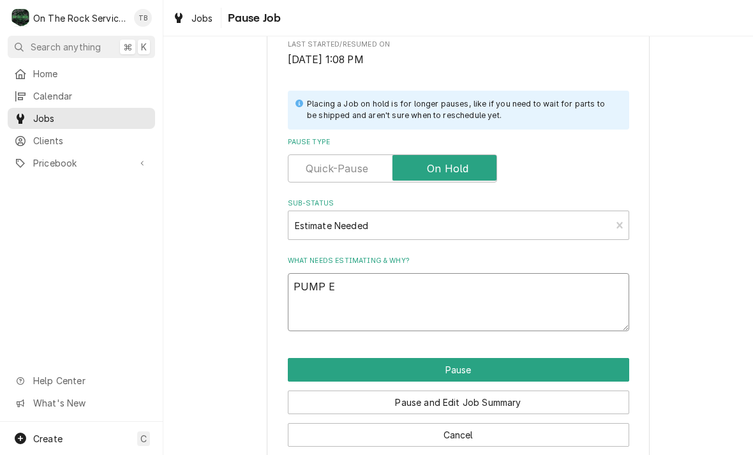
type textarea "PUMP EC"
type textarea "x"
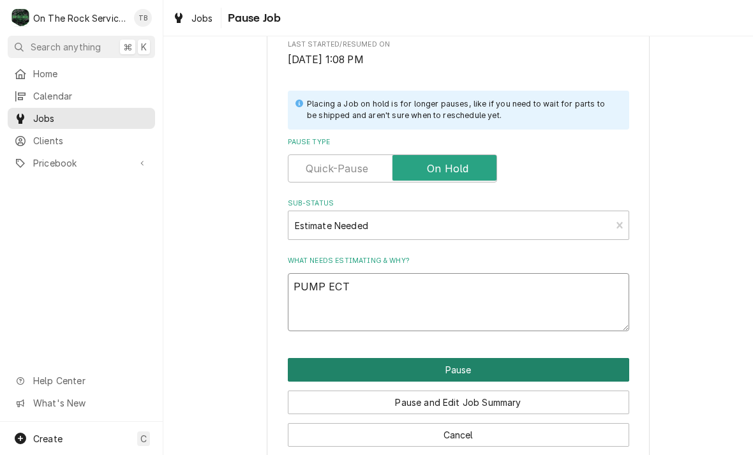
type textarea "PUMP ECT"
click at [498, 362] on button "Pause" at bounding box center [458, 370] width 341 height 24
type textarea "x"
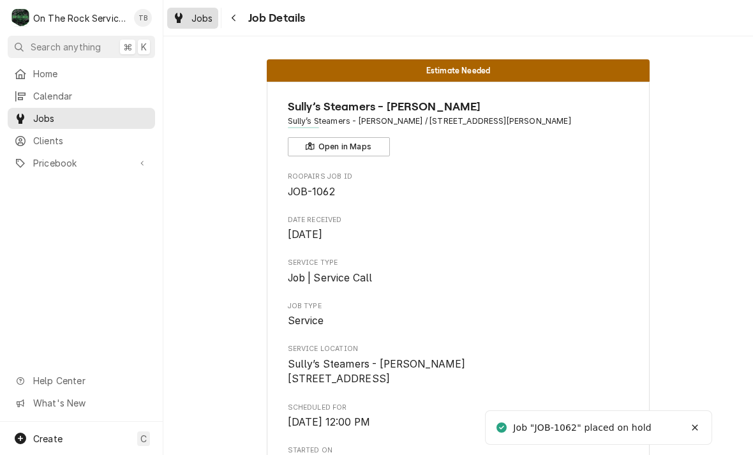
click at [208, 21] on span "Jobs" at bounding box center [202, 17] width 22 height 13
